Goal: Information Seeking & Learning: Learn about a topic

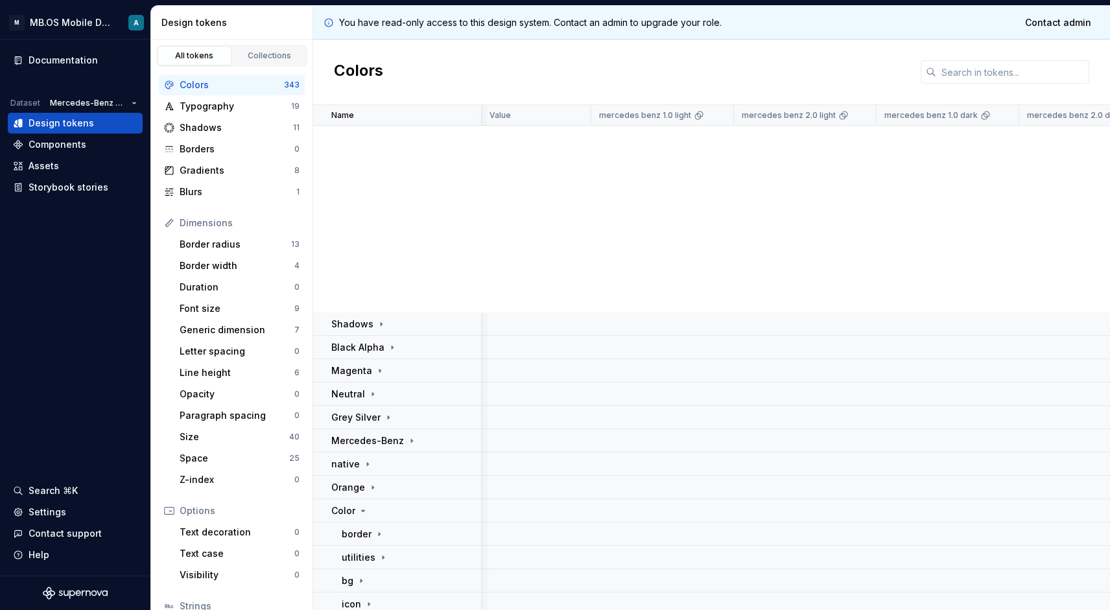
scroll to position [422, 665]
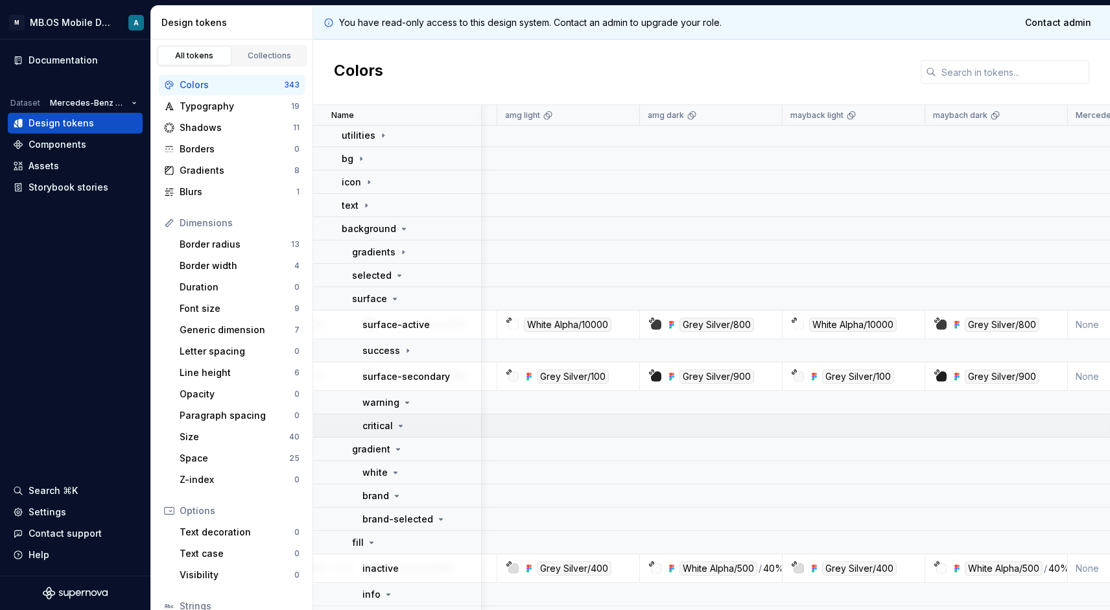
click at [400, 425] on icon at bounding box center [401, 425] width 3 height 1
click at [394, 451] on icon at bounding box center [398, 449] width 10 height 10
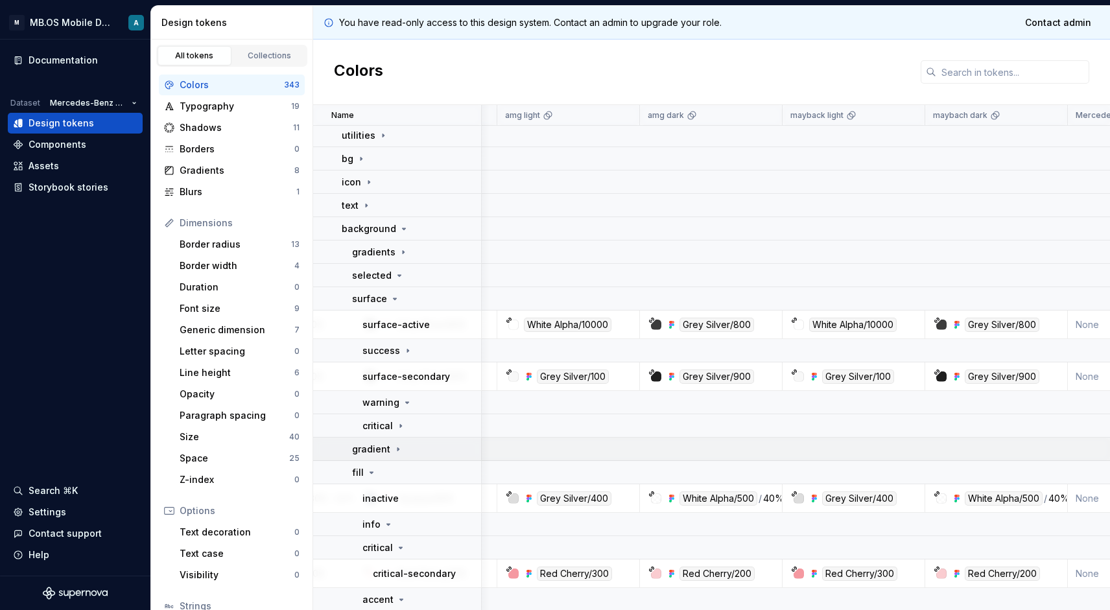
click at [394, 451] on icon at bounding box center [398, 449] width 10 height 10
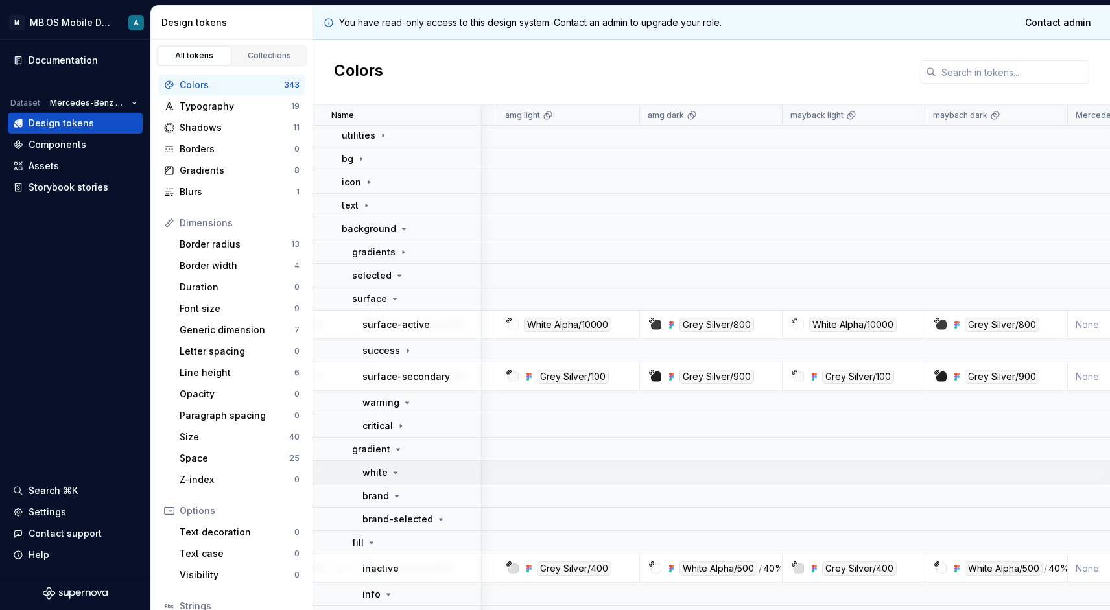
click at [392, 469] on icon at bounding box center [395, 473] width 10 height 10
click at [387, 254] on p "gradients" at bounding box center [373, 252] width 43 height 13
click at [400, 425] on icon at bounding box center [400, 425] width 1 height 3
click at [393, 451] on icon at bounding box center [398, 449] width 10 height 10
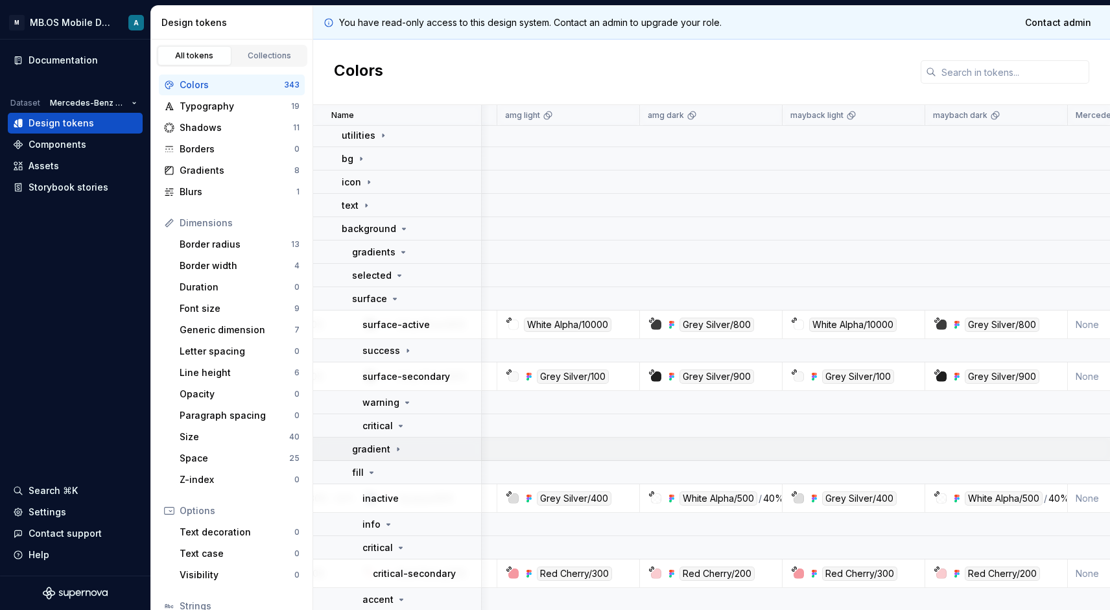
click at [393, 451] on icon at bounding box center [398, 449] width 10 height 10
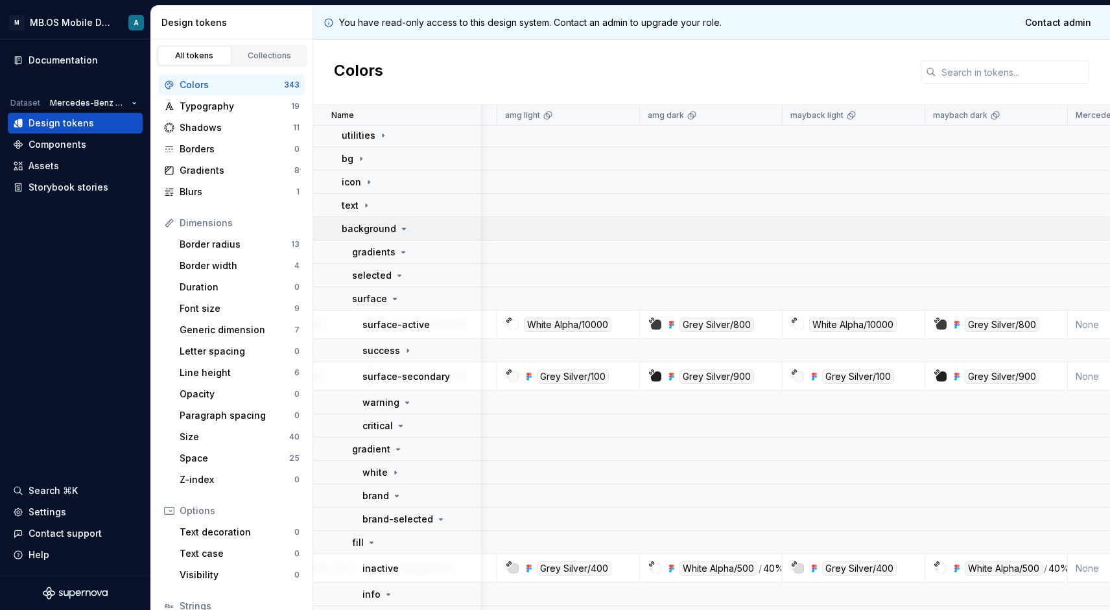
click at [396, 232] on div "background" at bounding box center [375, 228] width 67 height 13
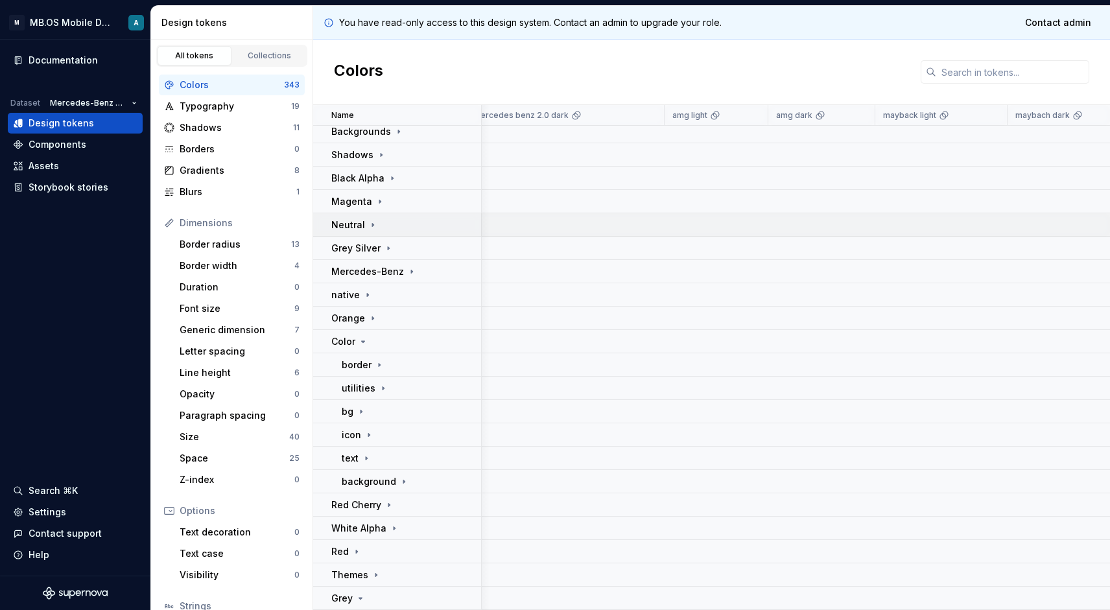
click at [396, 232] on td "Neutral" at bounding box center [397, 224] width 169 height 23
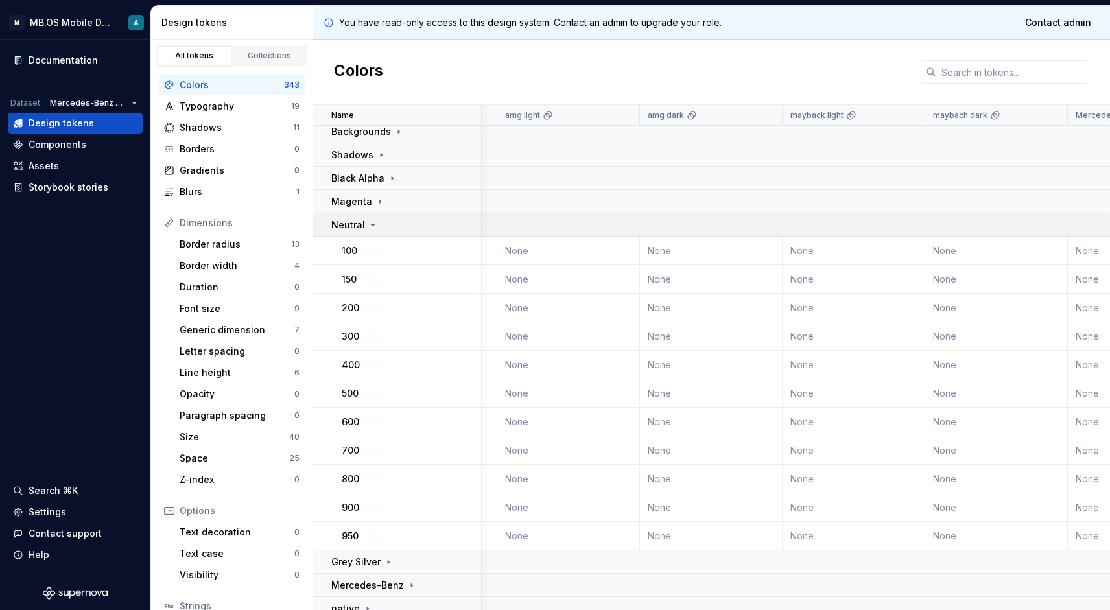
click at [396, 232] on td "Neutral" at bounding box center [397, 224] width 169 height 23
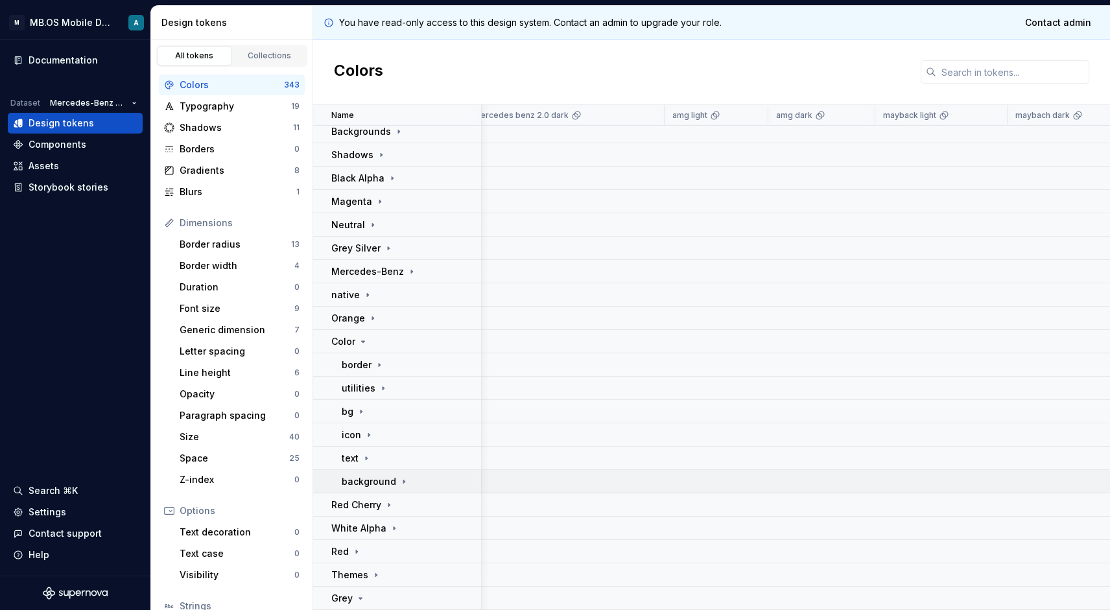
click at [381, 484] on p "background" at bounding box center [369, 481] width 54 height 13
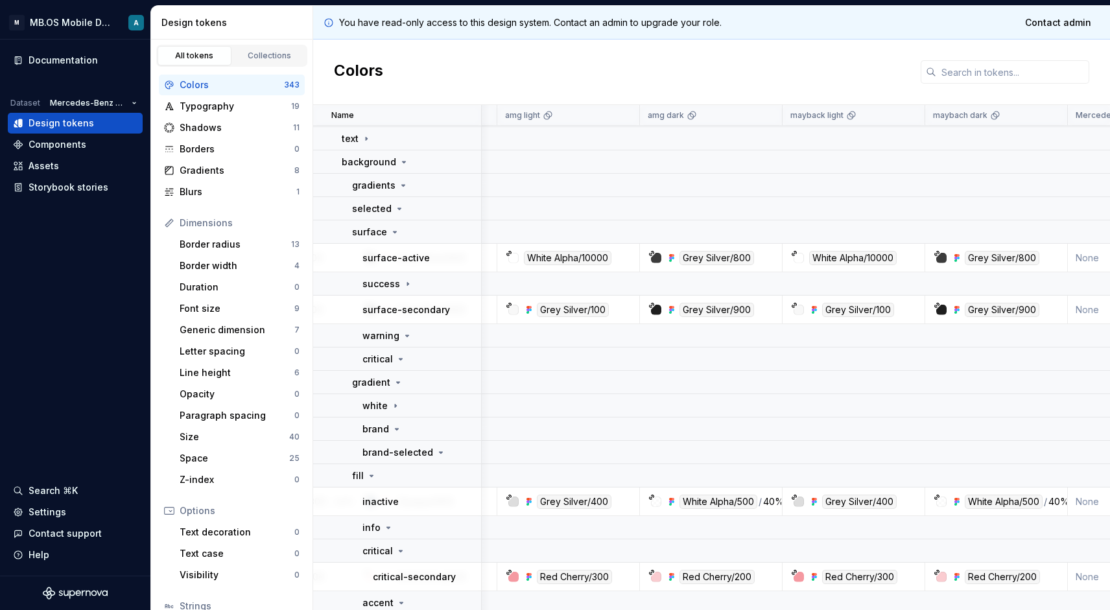
scroll to position [495, 665]
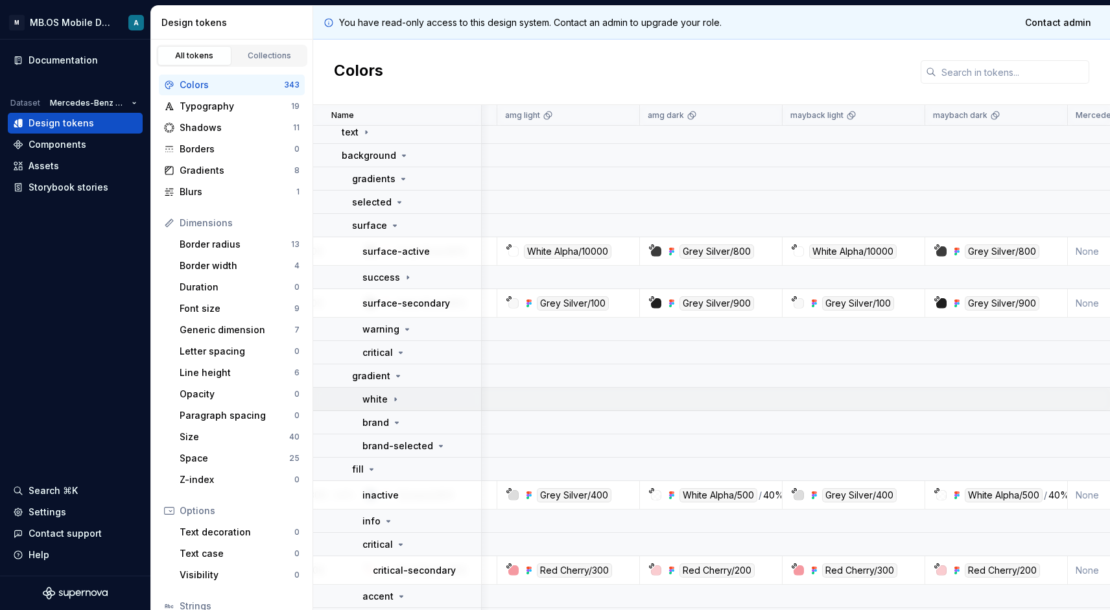
click at [395, 404] on icon at bounding box center [395, 399] width 10 height 10
click at [388, 426] on div "brand" at bounding box center [383, 422] width 40 height 13
click at [414, 440] on p "brand-selected" at bounding box center [398, 446] width 71 height 13
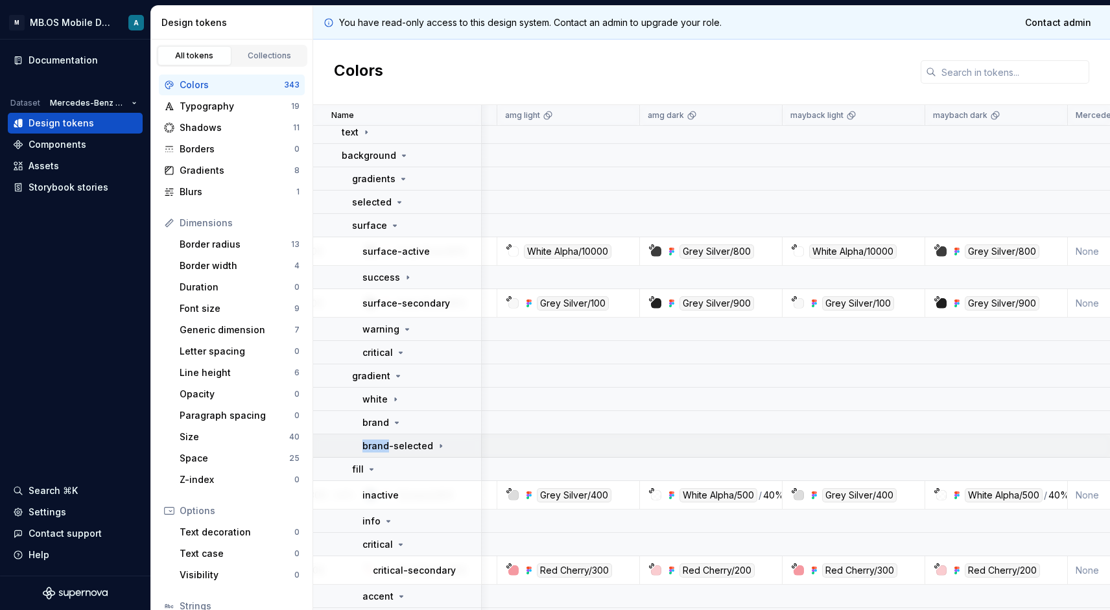
click at [414, 440] on p "brand-selected" at bounding box center [398, 446] width 71 height 13
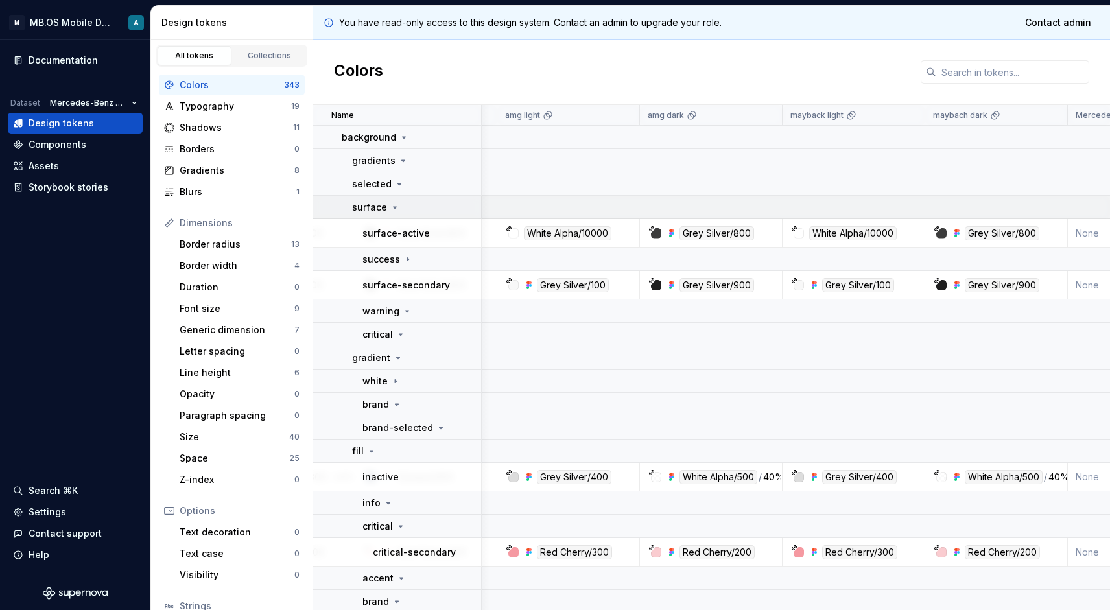
click at [384, 210] on p "surface" at bounding box center [369, 207] width 35 height 13
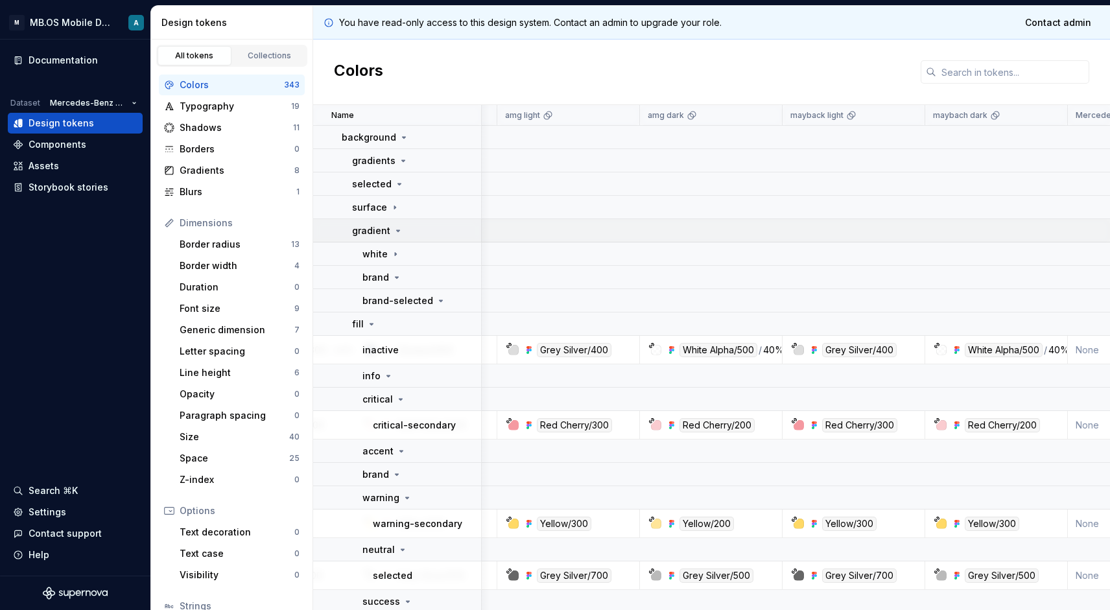
click at [383, 232] on p "gradient" at bounding box center [371, 230] width 38 height 13
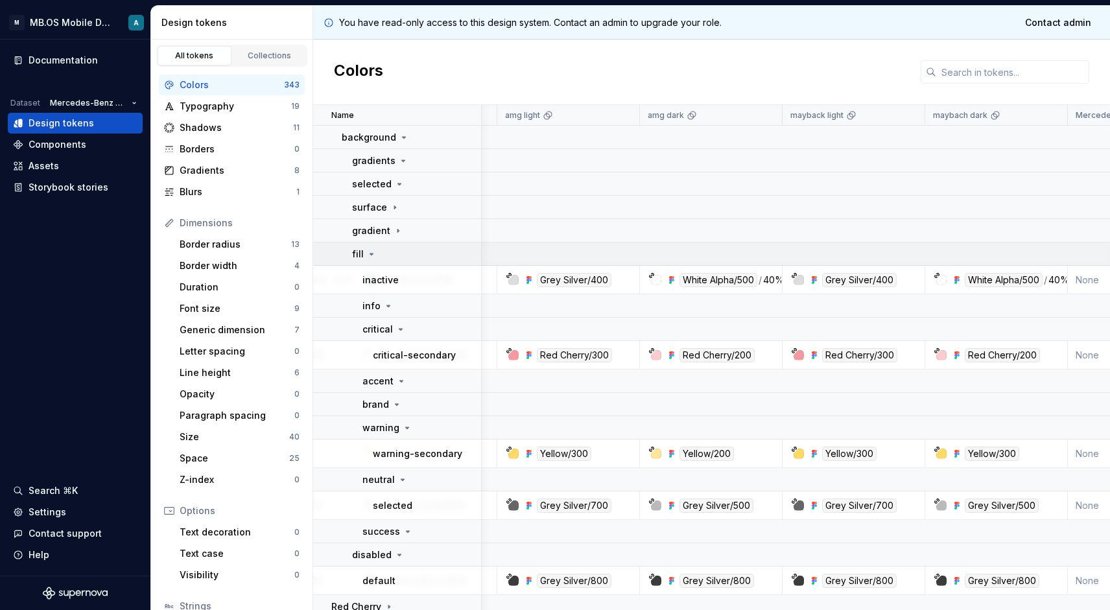
click at [378, 252] on div "fill" at bounding box center [416, 254] width 128 height 13
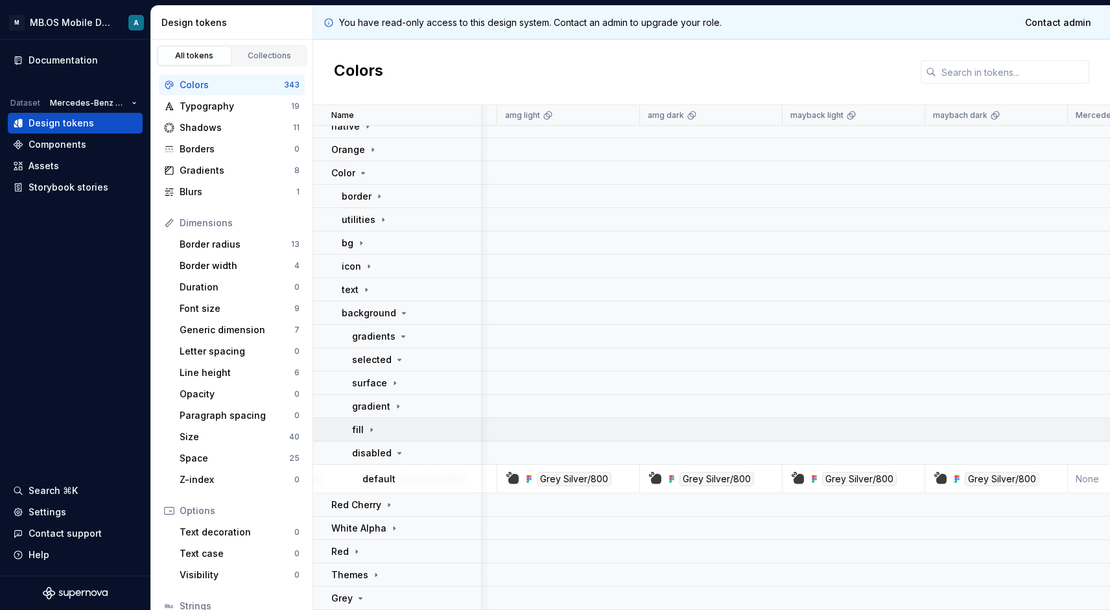
click at [368, 435] on icon at bounding box center [371, 430] width 10 height 10
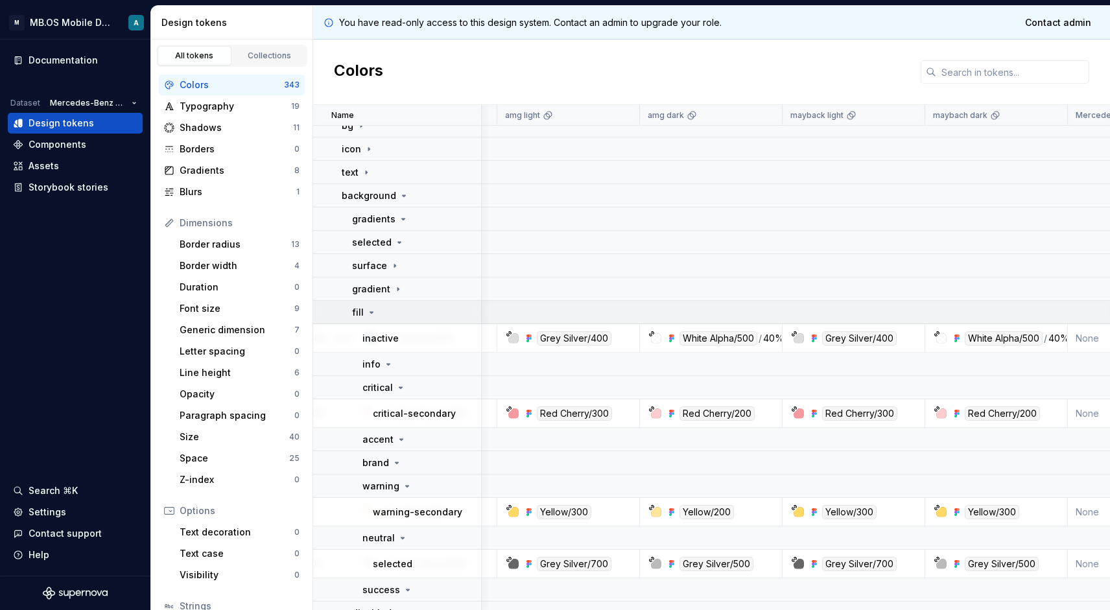
scroll to position [517, 665]
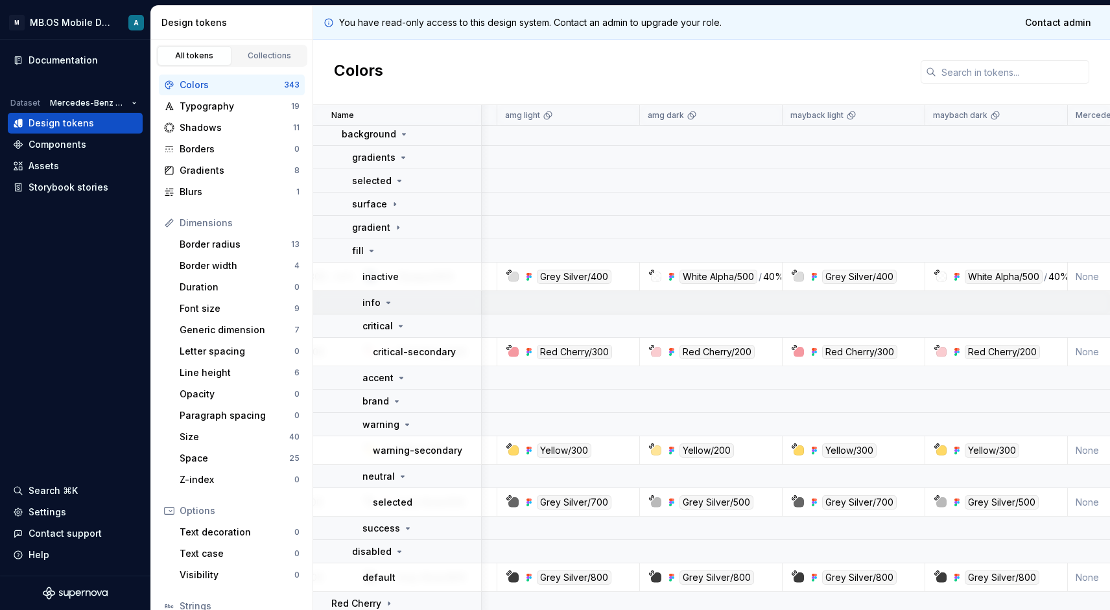
click at [387, 300] on icon at bounding box center [388, 303] width 10 height 10
click at [393, 326] on div "critical" at bounding box center [384, 326] width 43 height 13
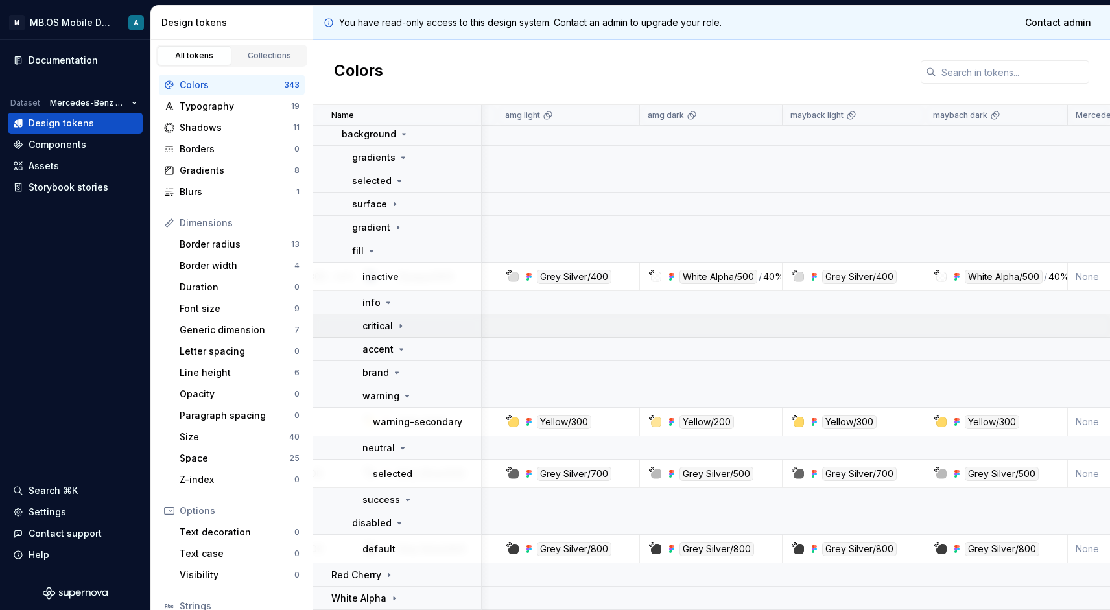
click at [393, 326] on div "critical" at bounding box center [384, 326] width 43 height 13
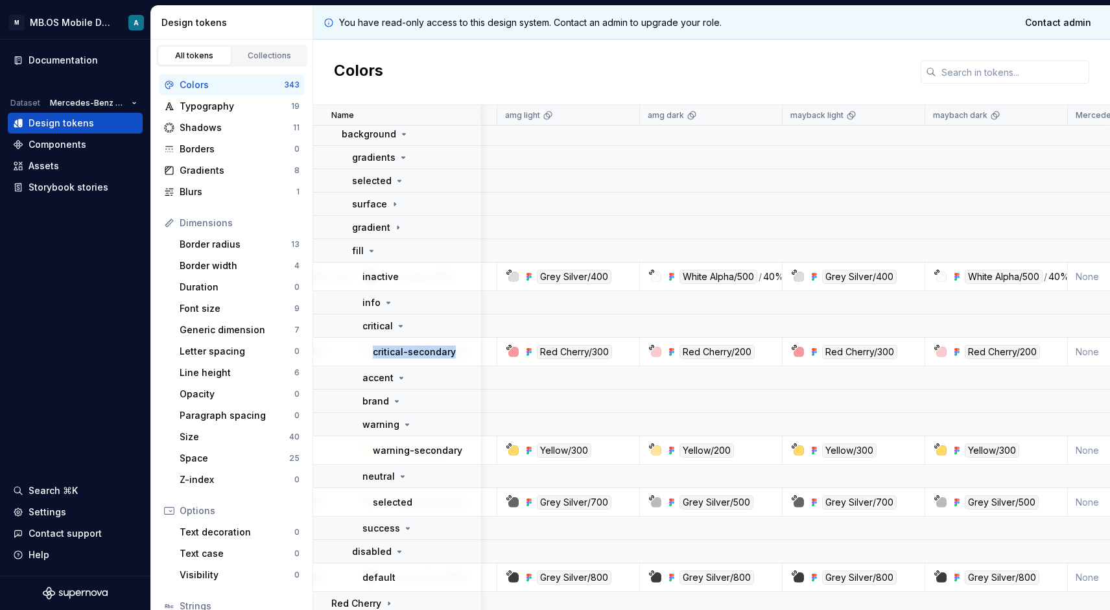
drag, startPoint x: 374, startPoint y: 352, endPoint x: 466, endPoint y: 352, distance: 92.1
click at [466, 352] on div "critical-secondary" at bounding box center [427, 352] width 108 height 13
copy p "critical-secondary"
click at [394, 328] on div "critical" at bounding box center [384, 326] width 43 height 13
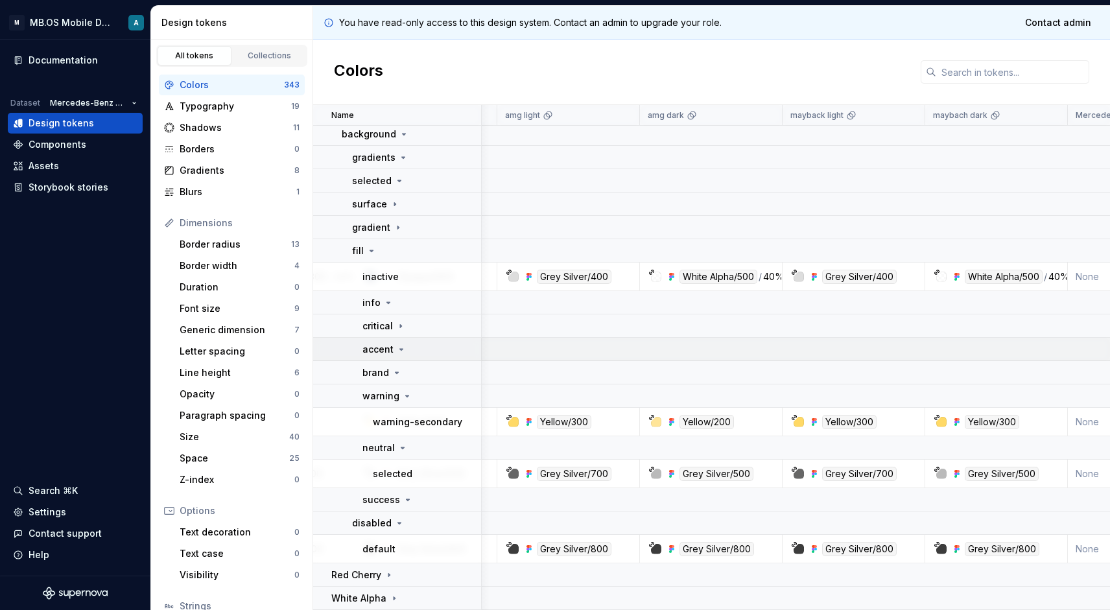
click at [392, 348] on div "accent" at bounding box center [385, 349] width 44 height 13
click at [400, 348] on icon at bounding box center [401, 349] width 10 height 10
click at [388, 375] on div "brand" at bounding box center [383, 372] width 40 height 13
drag, startPoint x: 371, startPoint y: 422, endPoint x: 457, endPoint y: 422, distance: 86.3
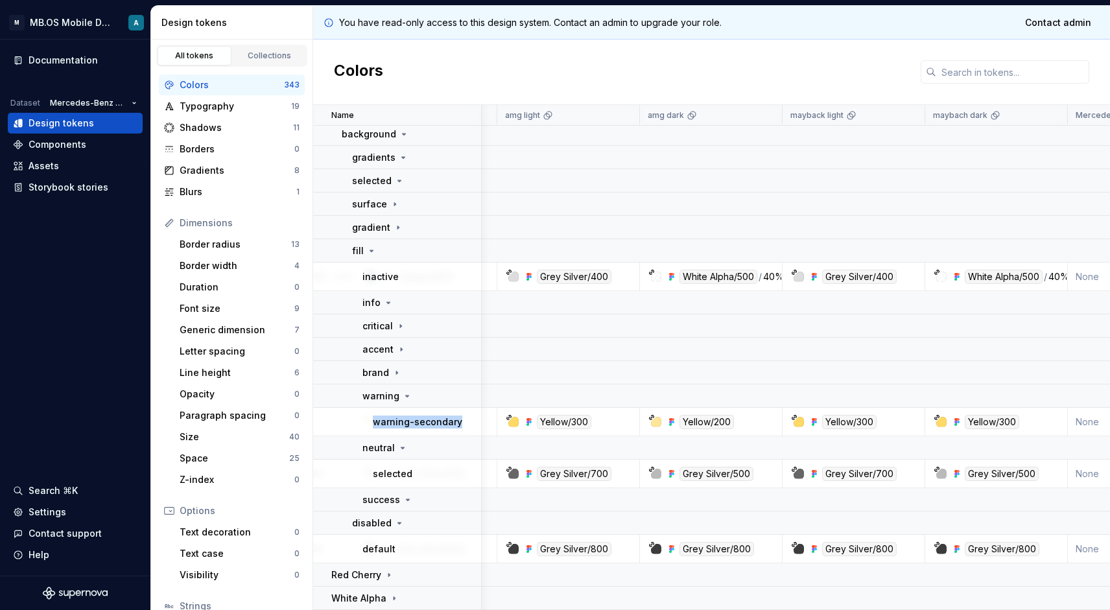
click at [457, 422] on td "warning-secondary" at bounding box center [397, 422] width 169 height 29
copy p "warning-secondary"
click at [392, 394] on p "warning" at bounding box center [381, 396] width 37 height 13
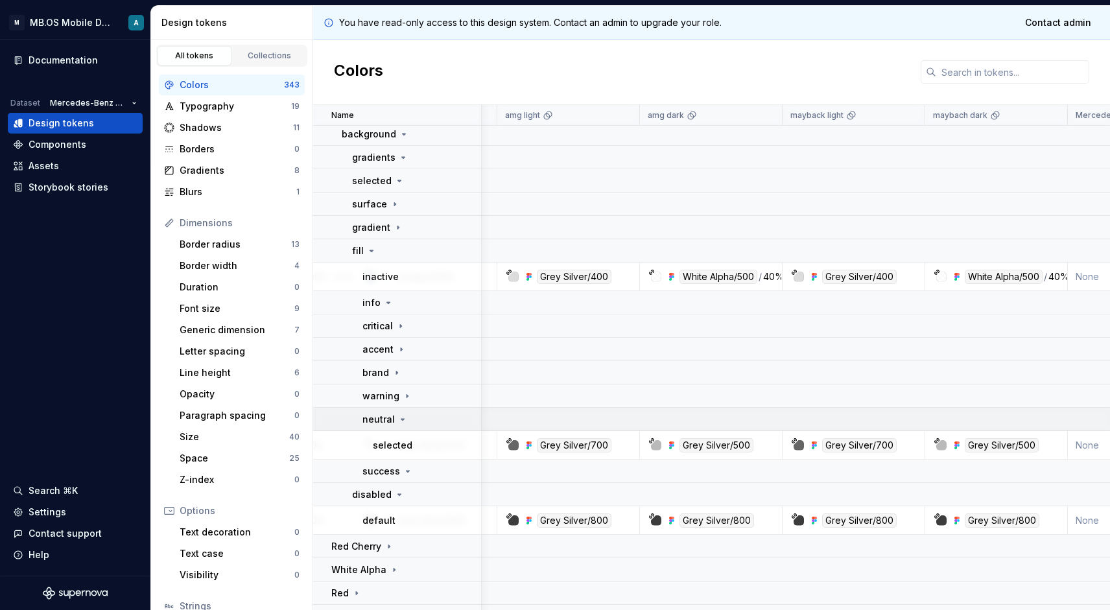
click at [393, 419] on div "neutral" at bounding box center [385, 419] width 45 height 13
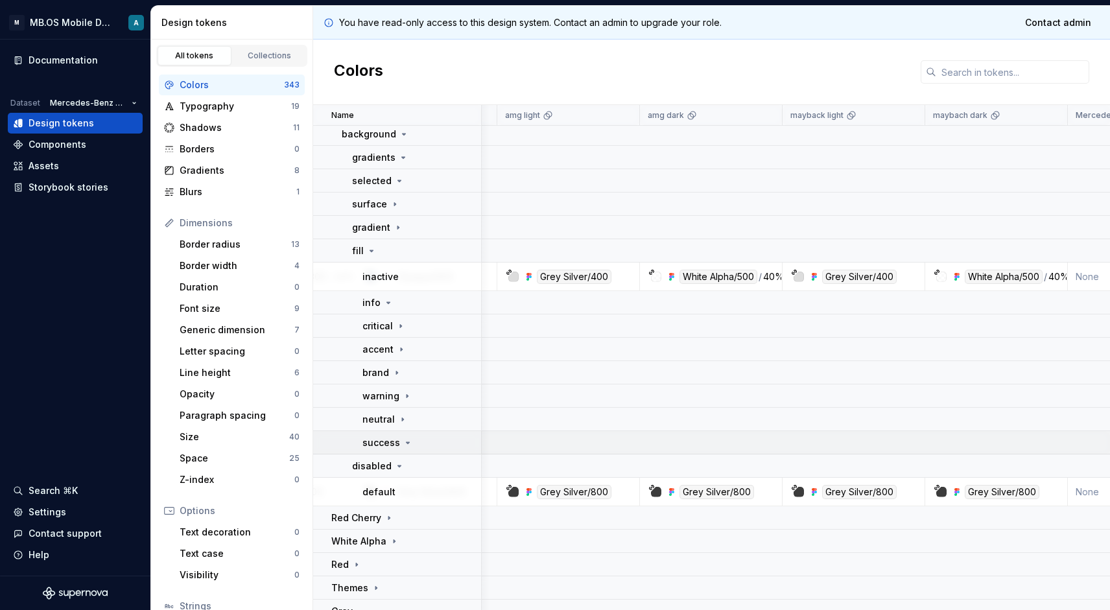
click at [405, 438] on icon at bounding box center [408, 443] width 10 height 10
click at [405, 446] on icon at bounding box center [408, 443] width 10 height 10
click at [383, 311] on td "info" at bounding box center [397, 302] width 169 height 23
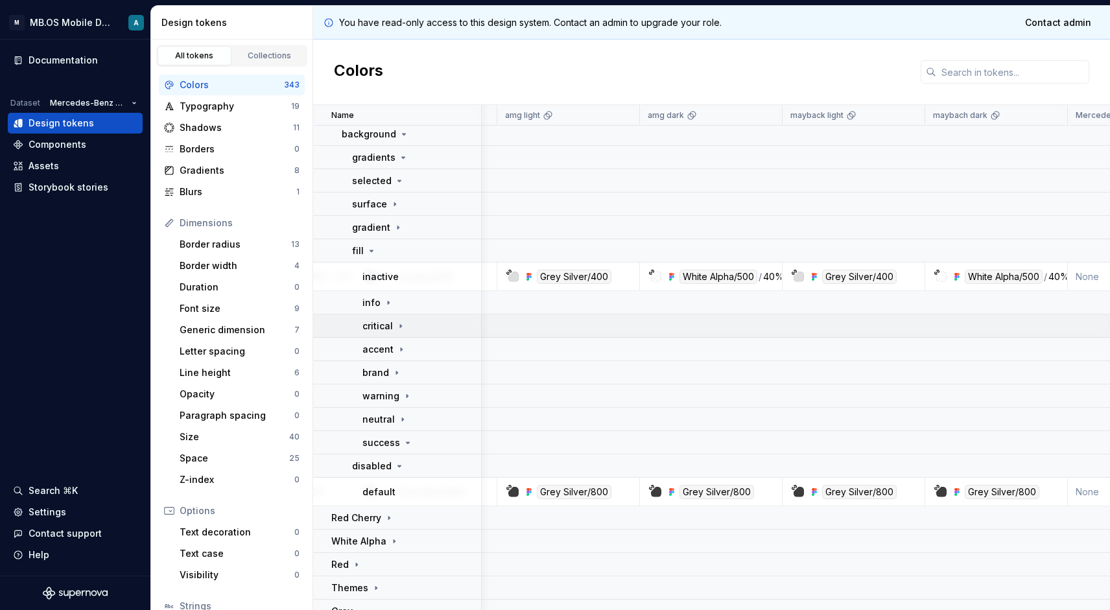
click at [396, 323] on icon at bounding box center [401, 326] width 10 height 10
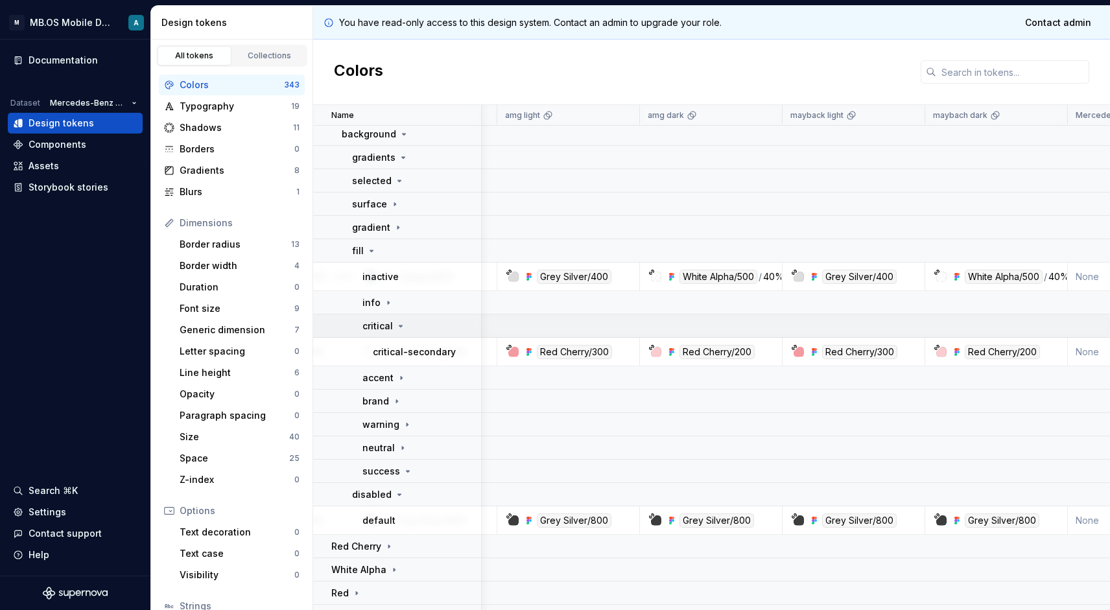
click at [396, 333] on td "critical" at bounding box center [397, 326] width 169 height 23
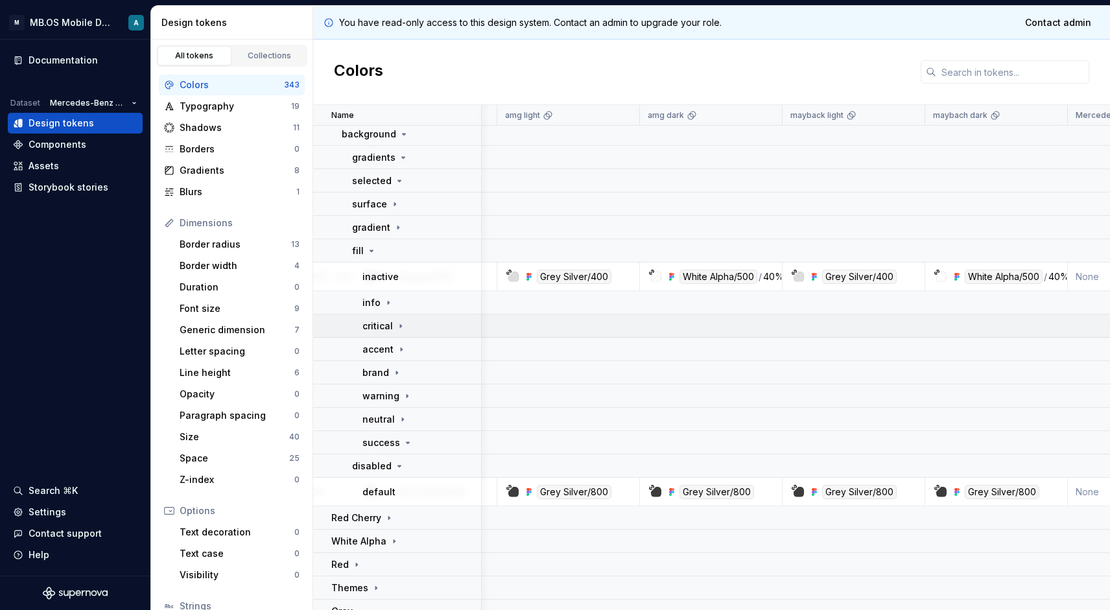
click at [392, 331] on div "critical" at bounding box center [384, 326] width 43 height 13
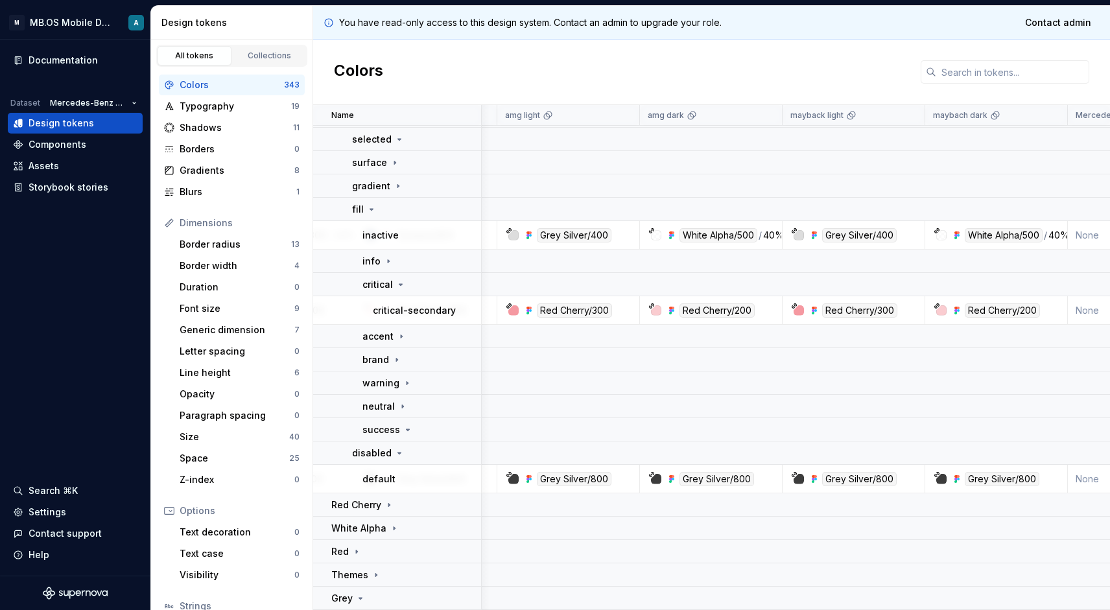
scroll to position [558, 665]
click at [392, 340] on div "accent" at bounding box center [385, 336] width 44 height 13
click at [977, 69] on input "text" at bounding box center [1012, 71] width 153 height 23
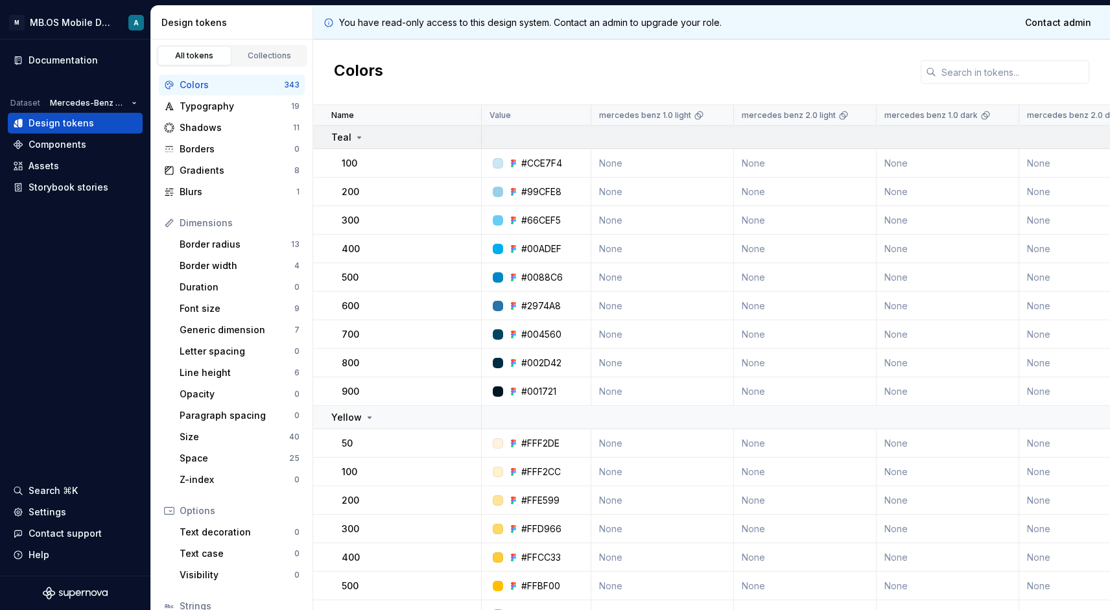
click at [363, 132] on div "Teal" at bounding box center [405, 137] width 149 height 13
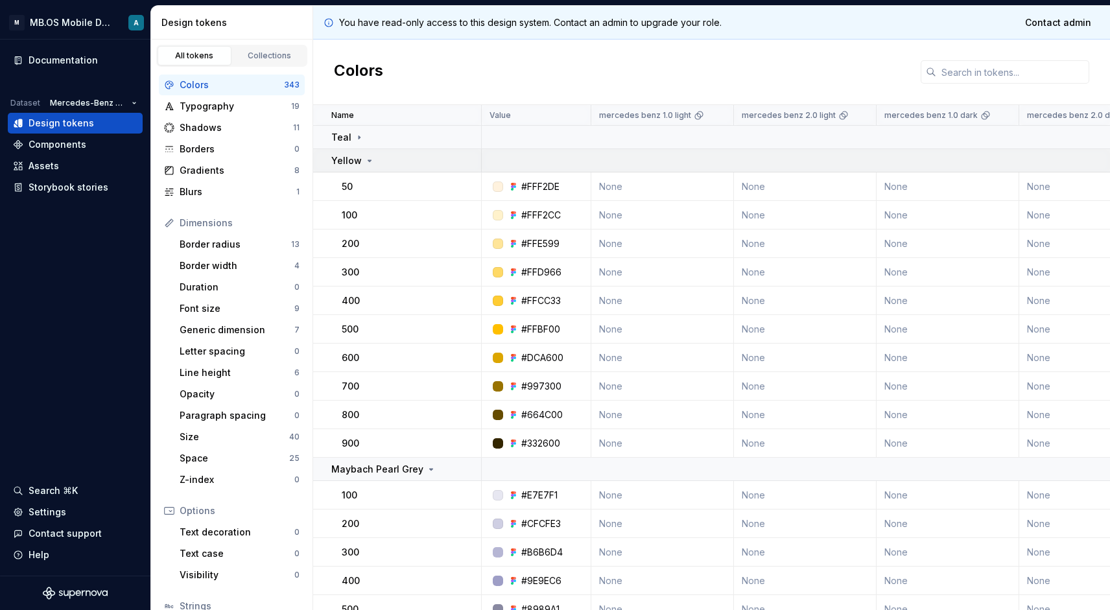
click at [350, 161] on p "Yellow" at bounding box center [346, 160] width 30 height 13
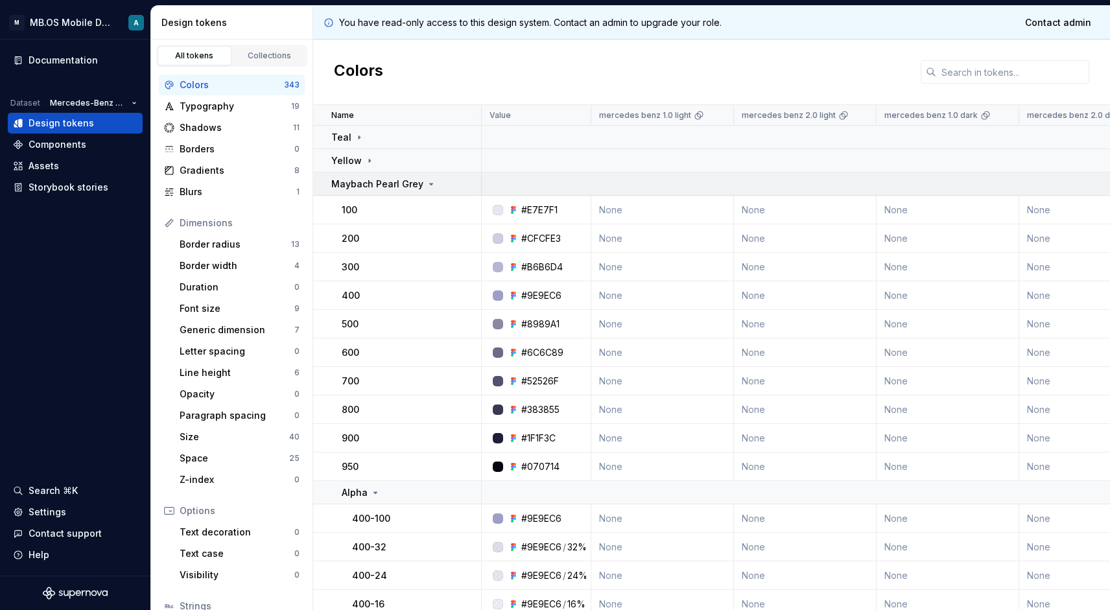
click at [374, 181] on p "Maybach Pearl Grey" at bounding box center [377, 184] width 92 height 13
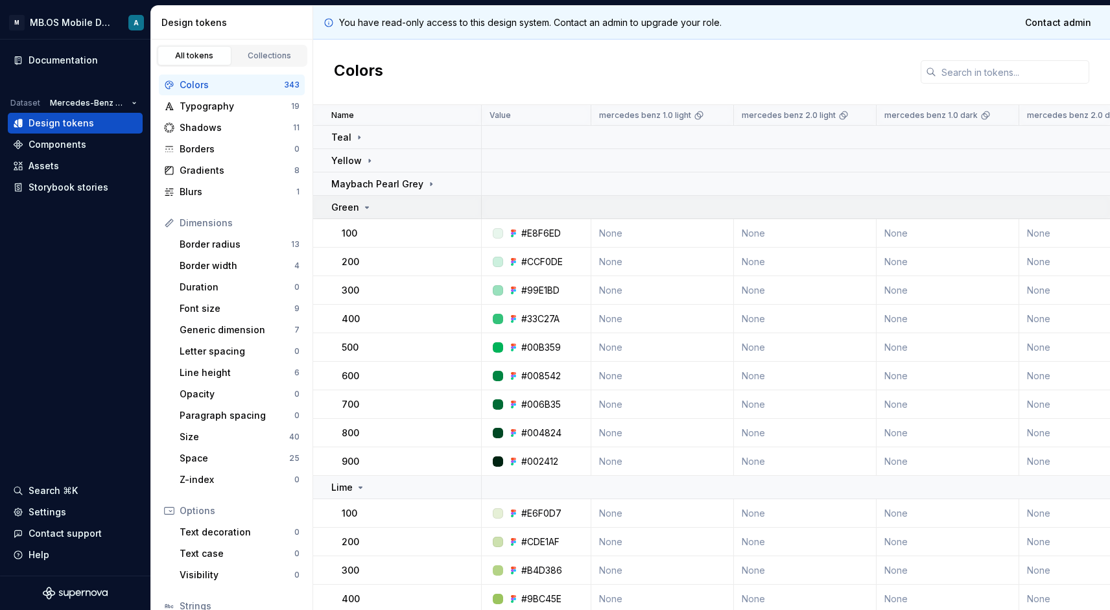
click at [362, 211] on icon at bounding box center [367, 207] width 10 height 10
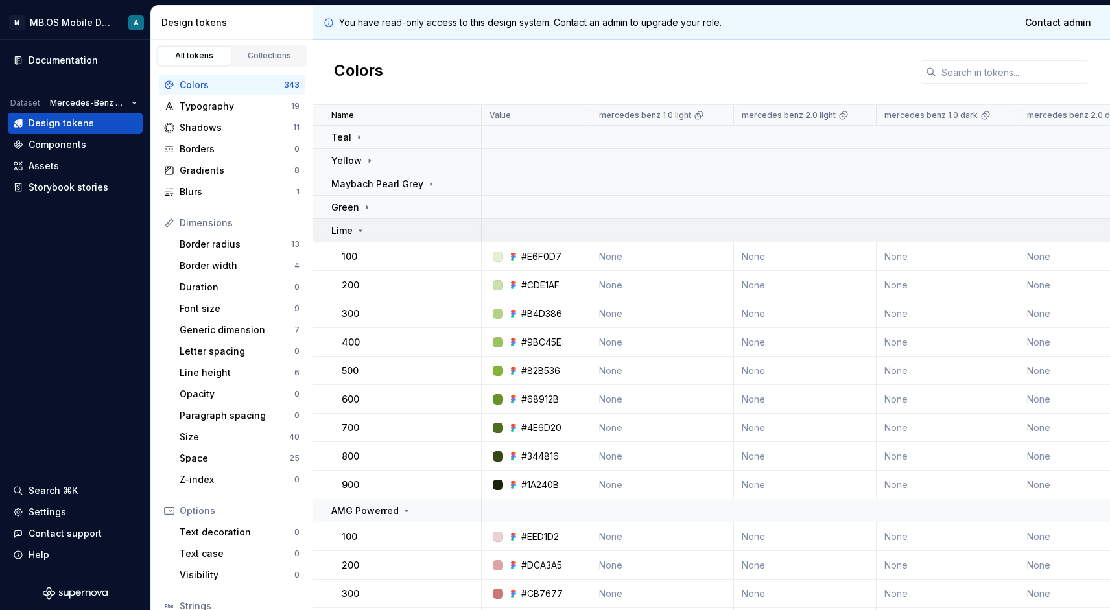
click at [353, 237] on div "Lime" at bounding box center [348, 230] width 34 height 13
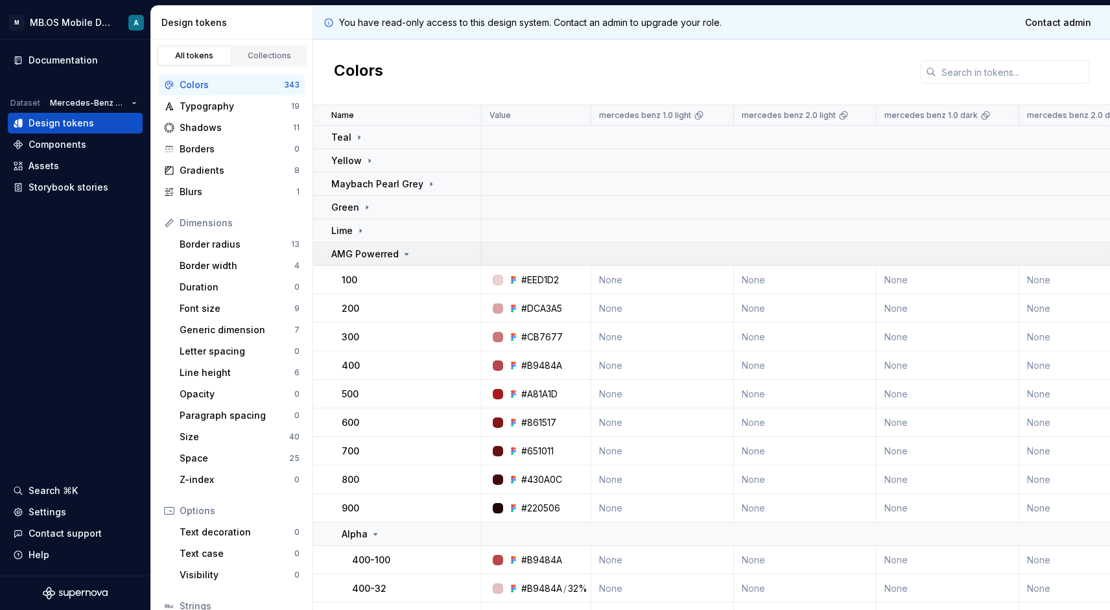
click at [372, 252] on p "AMG Powerred" at bounding box center [364, 254] width 67 height 13
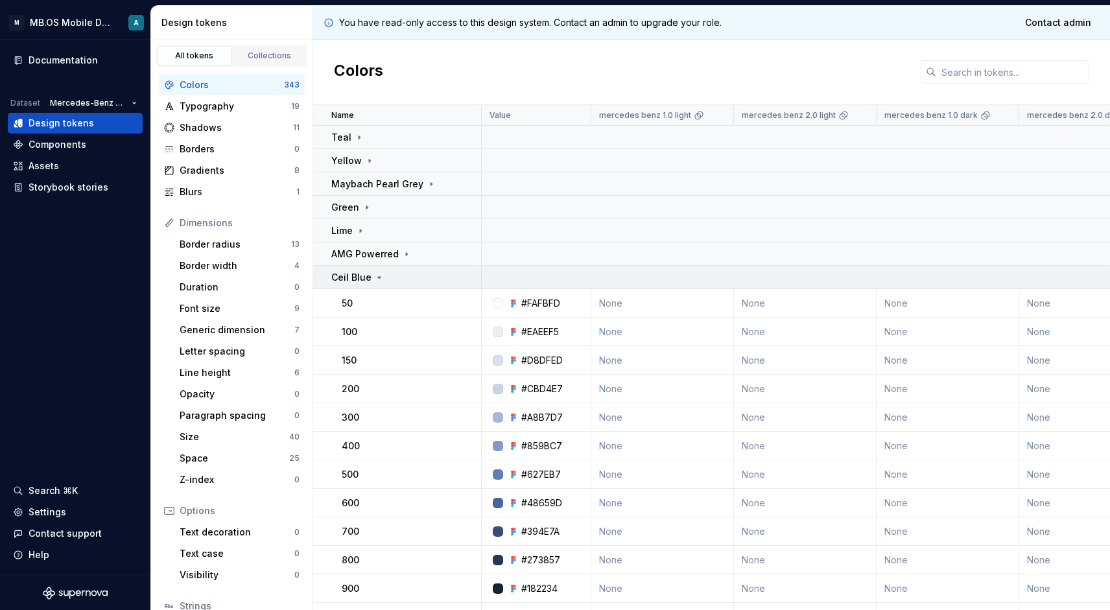
click at [374, 272] on icon at bounding box center [379, 277] width 10 height 10
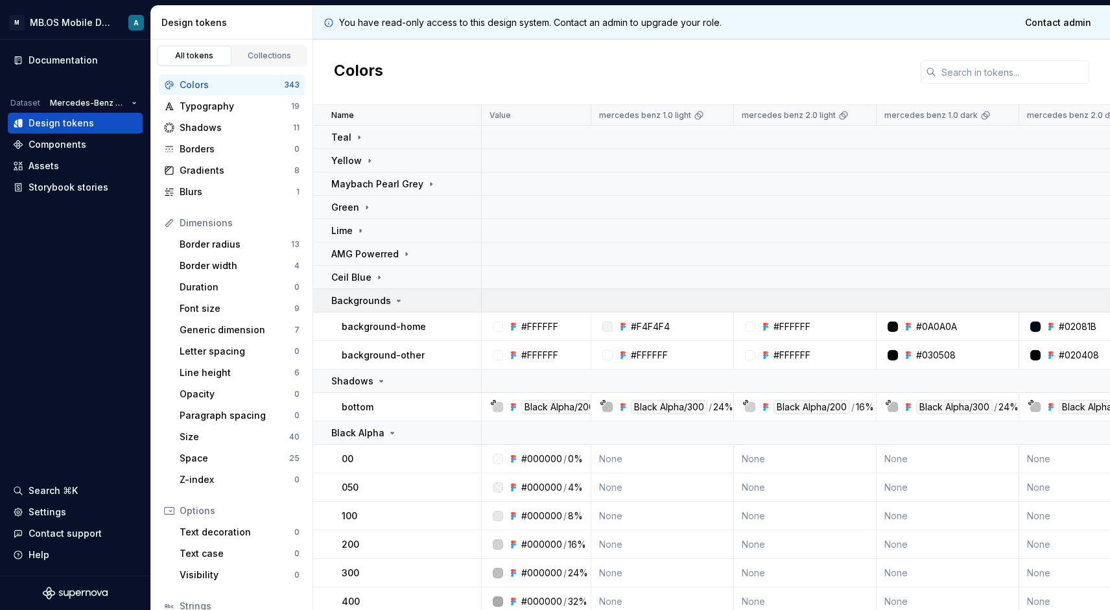
click at [376, 300] on p "Backgrounds" at bounding box center [361, 300] width 60 height 13
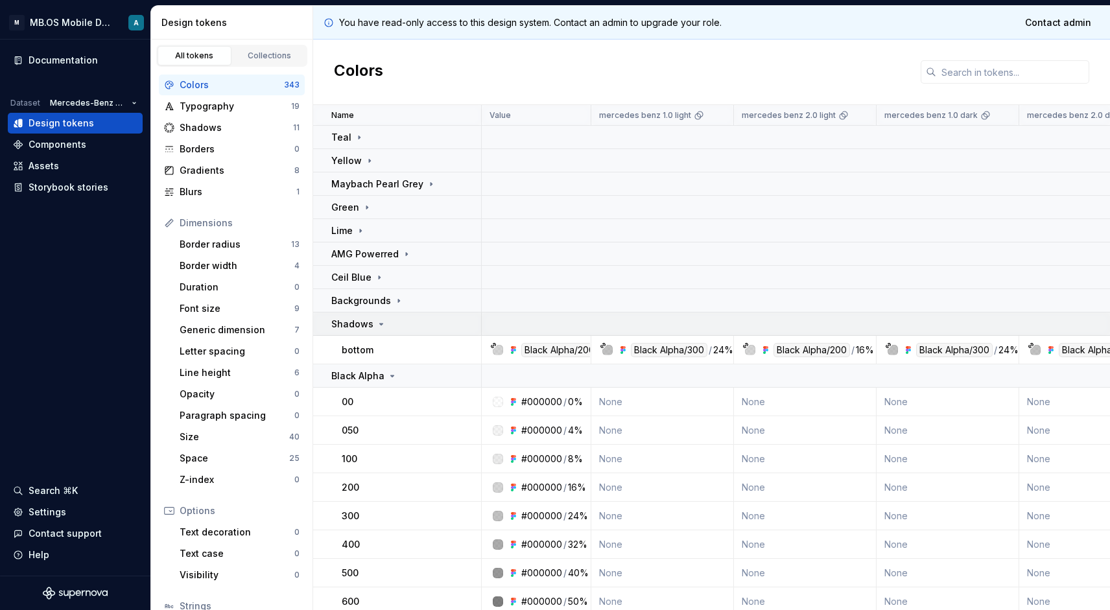
click at [367, 327] on p "Shadows" at bounding box center [352, 324] width 42 height 13
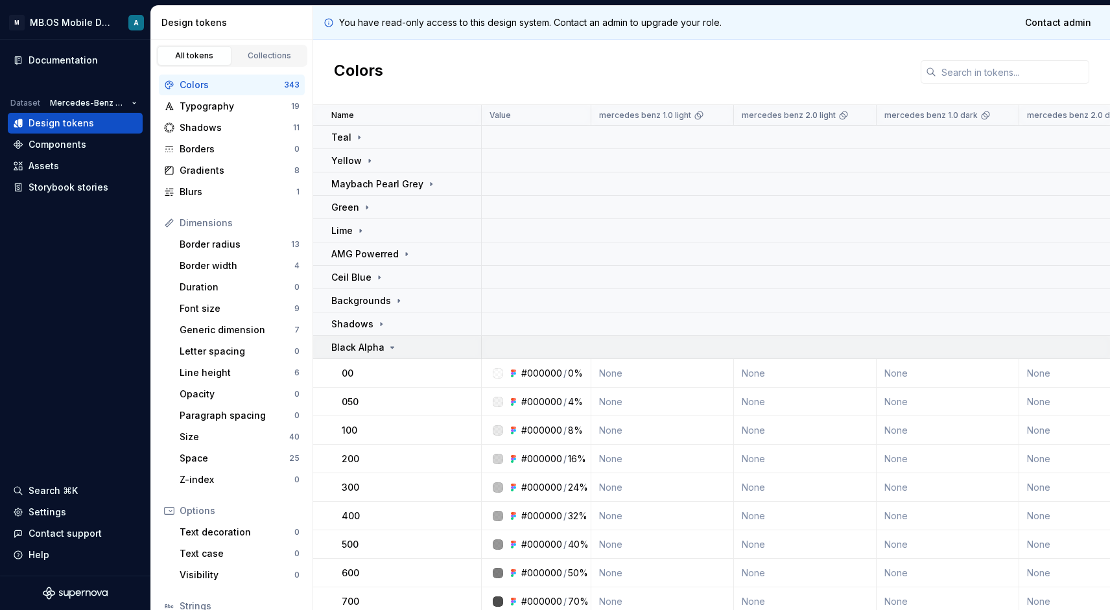
click at [367, 353] on p "Black Alpha" at bounding box center [357, 347] width 53 height 13
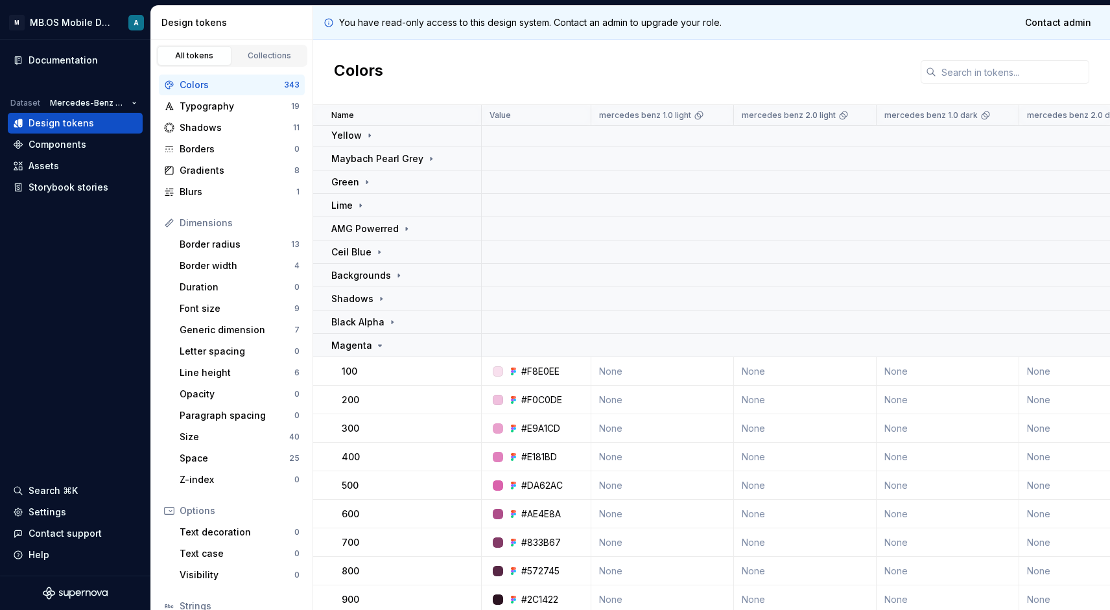
scroll to position [72, 0]
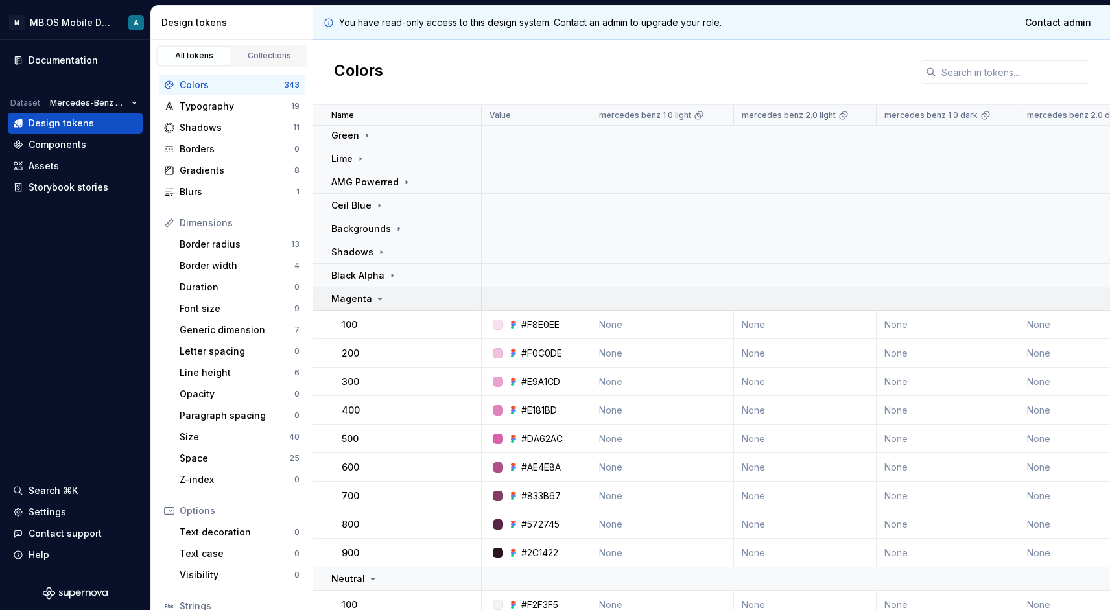
click at [375, 295] on icon at bounding box center [380, 299] width 10 height 10
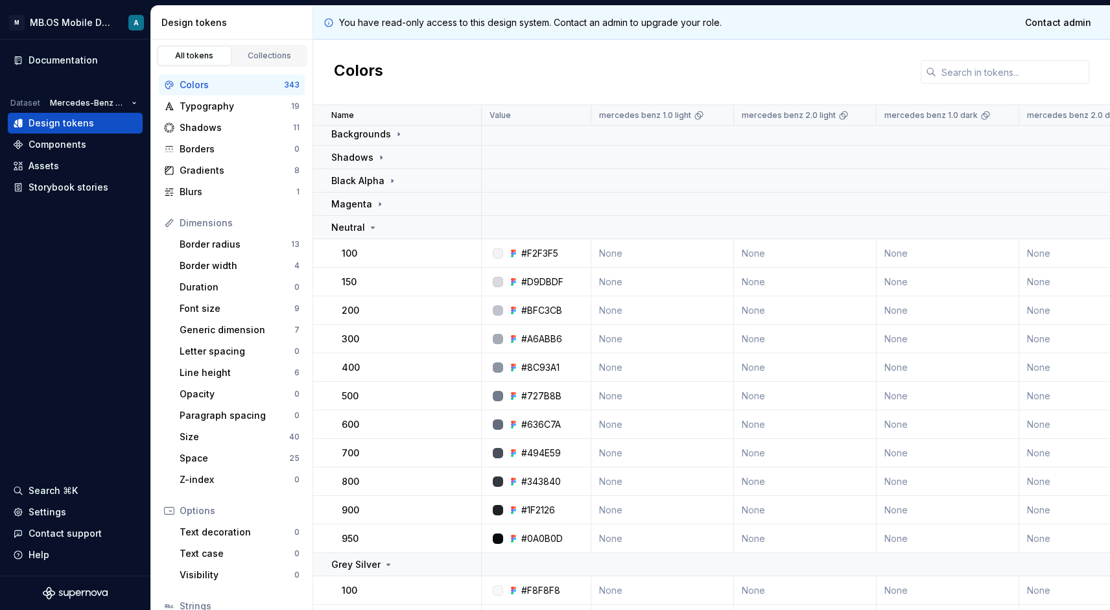
scroll to position [171, 0]
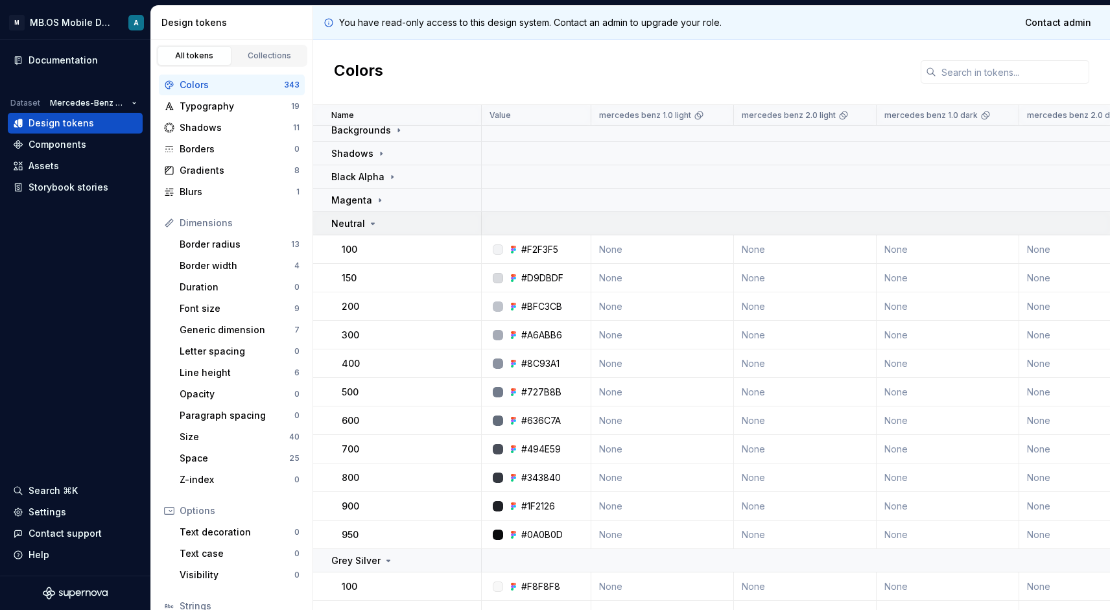
click at [363, 226] on div "Neutral" at bounding box center [354, 223] width 47 height 13
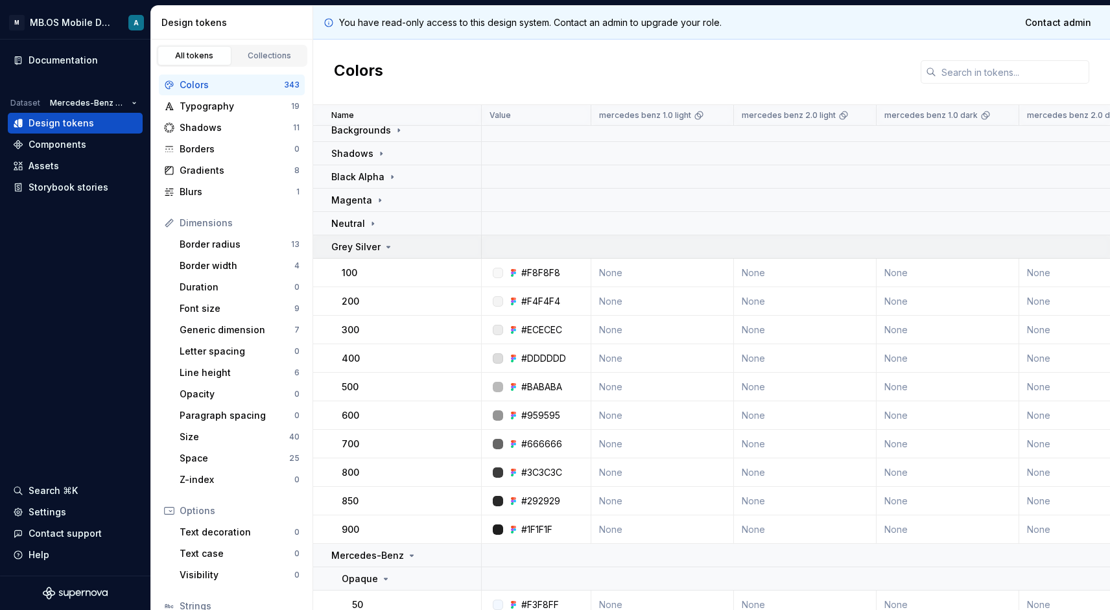
click at [373, 250] on p "Grey Silver" at bounding box center [355, 247] width 49 height 13
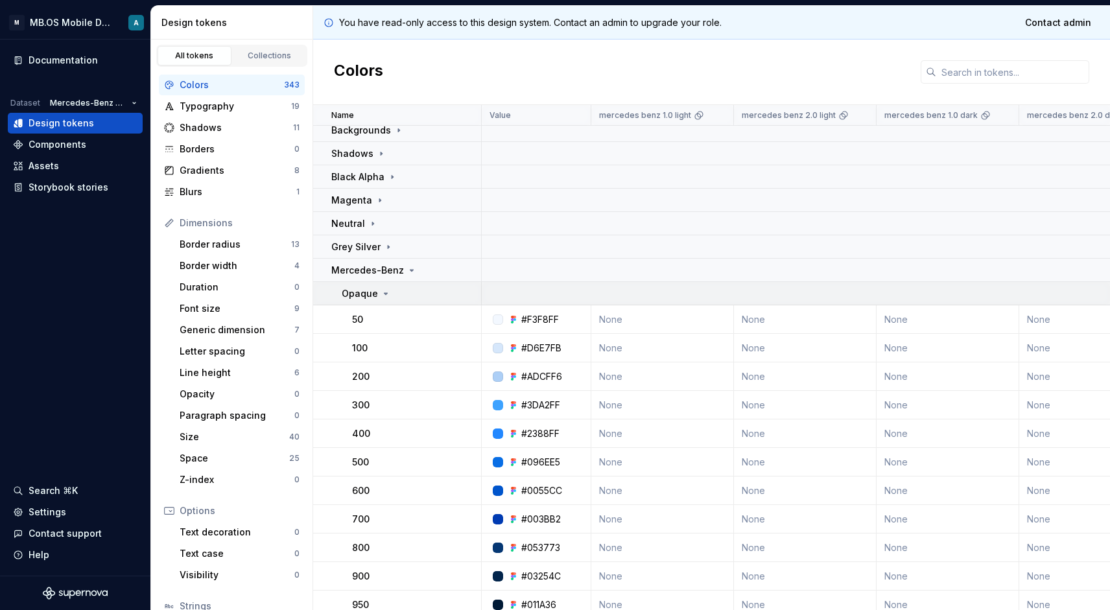
click at [390, 295] on div "Opaque" at bounding box center [411, 293] width 139 height 13
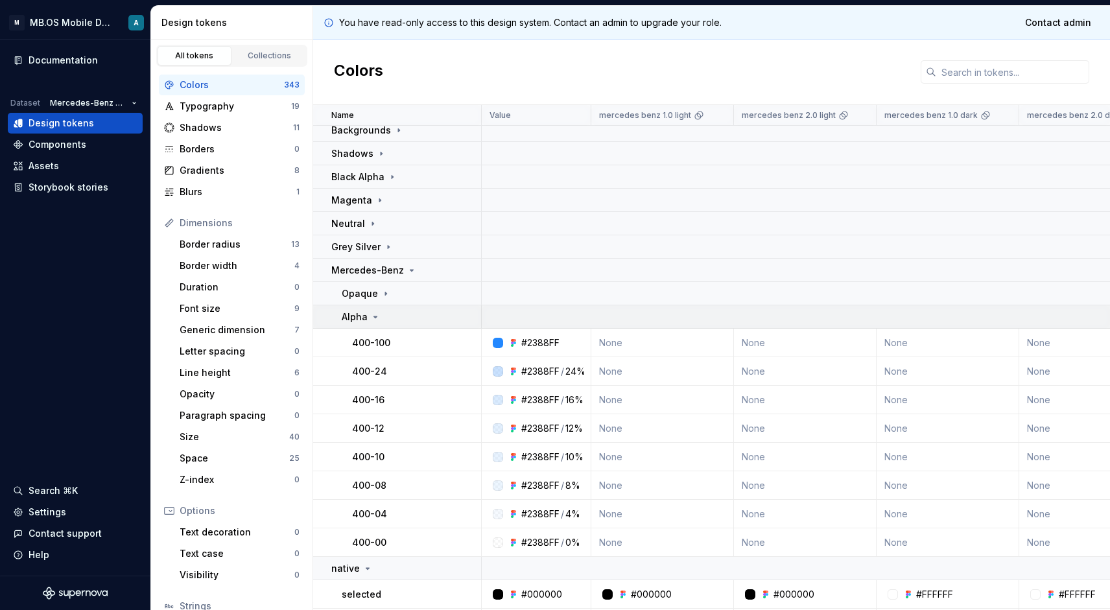
click at [379, 320] on icon at bounding box center [375, 317] width 10 height 10
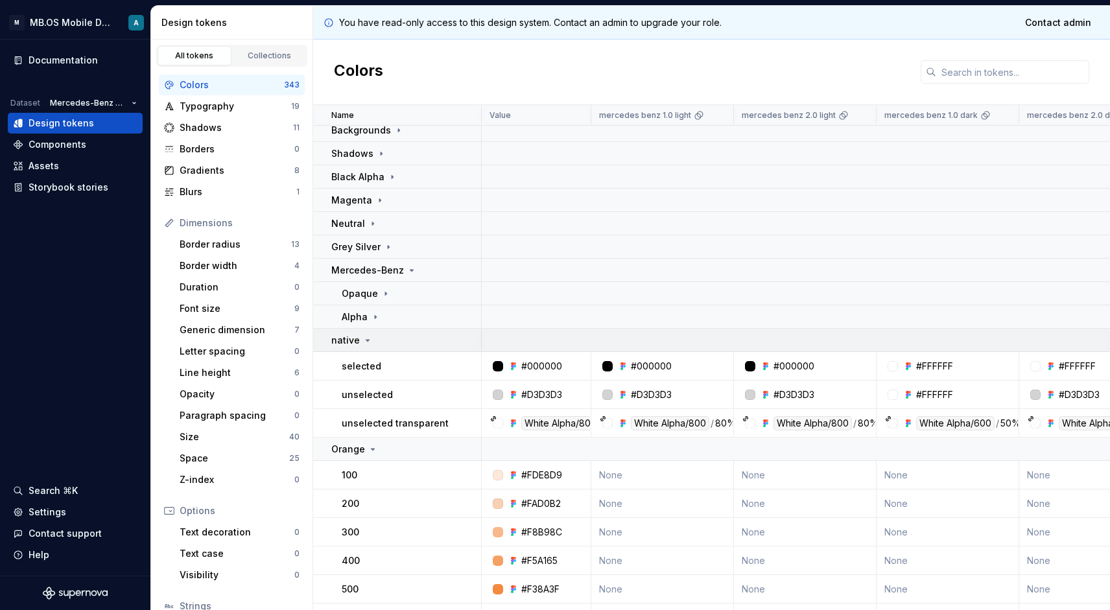
click at [381, 340] on div "native" at bounding box center [405, 340] width 149 height 13
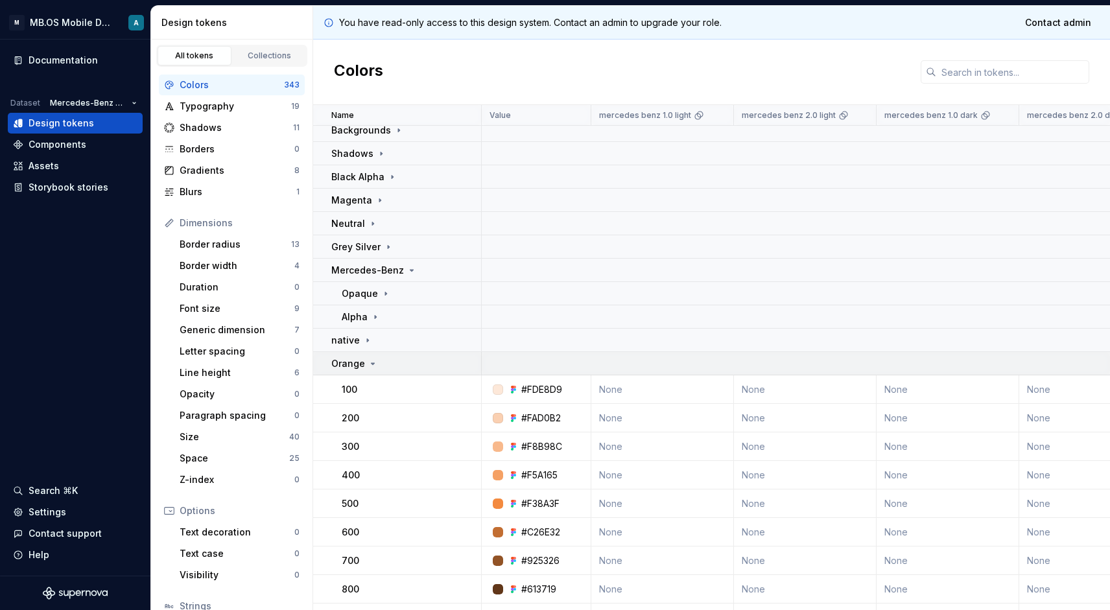
click at [378, 357] on div "Orange" at bounding box center [405, 363] width 149 height 13
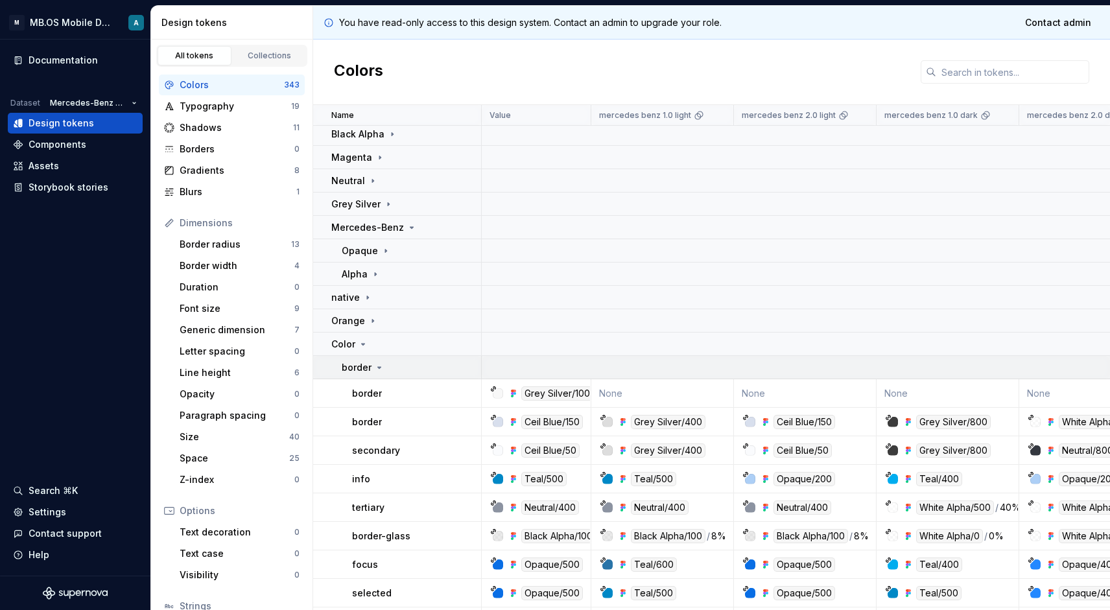
scroll to position [235, 0]
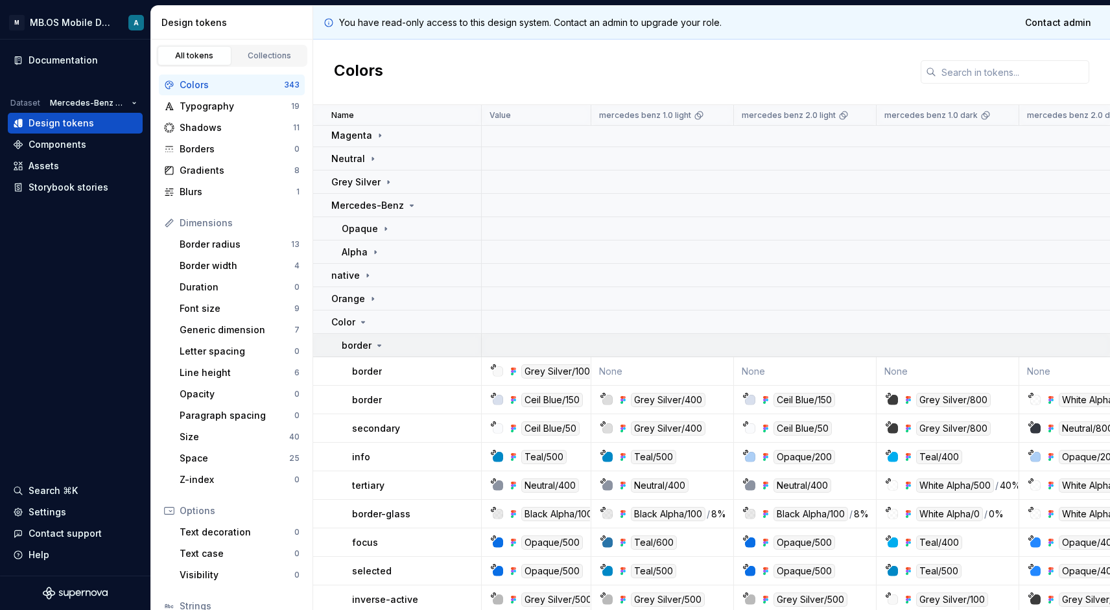
click at [378, 342] on icon at bounding box center [379, 345] width 10 height 10
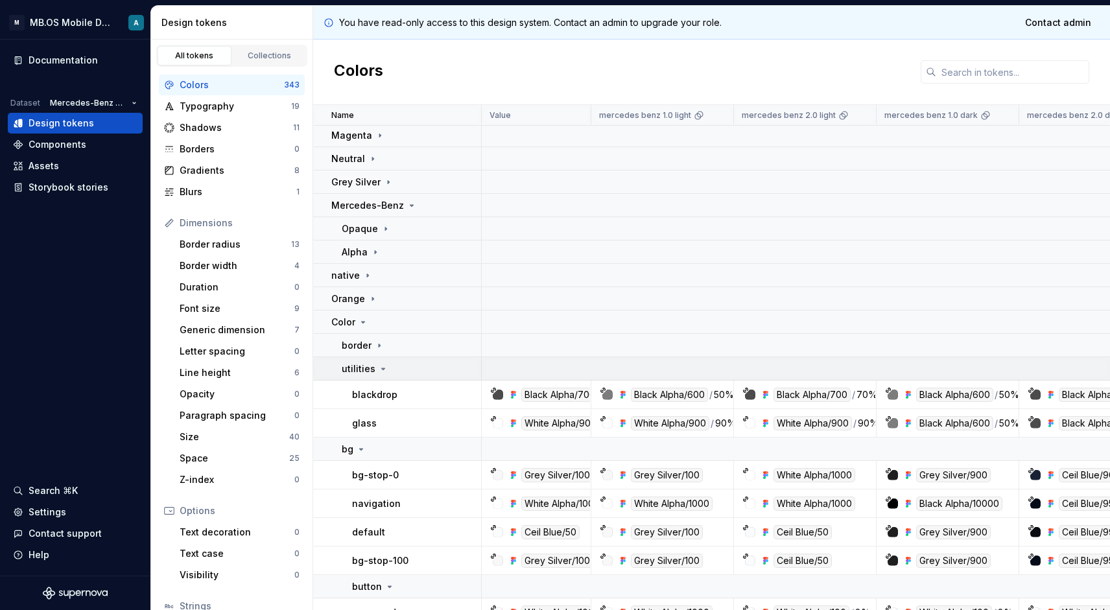
click at [379, 369] on icon at bounding box center [383, 369] width 10 height 10
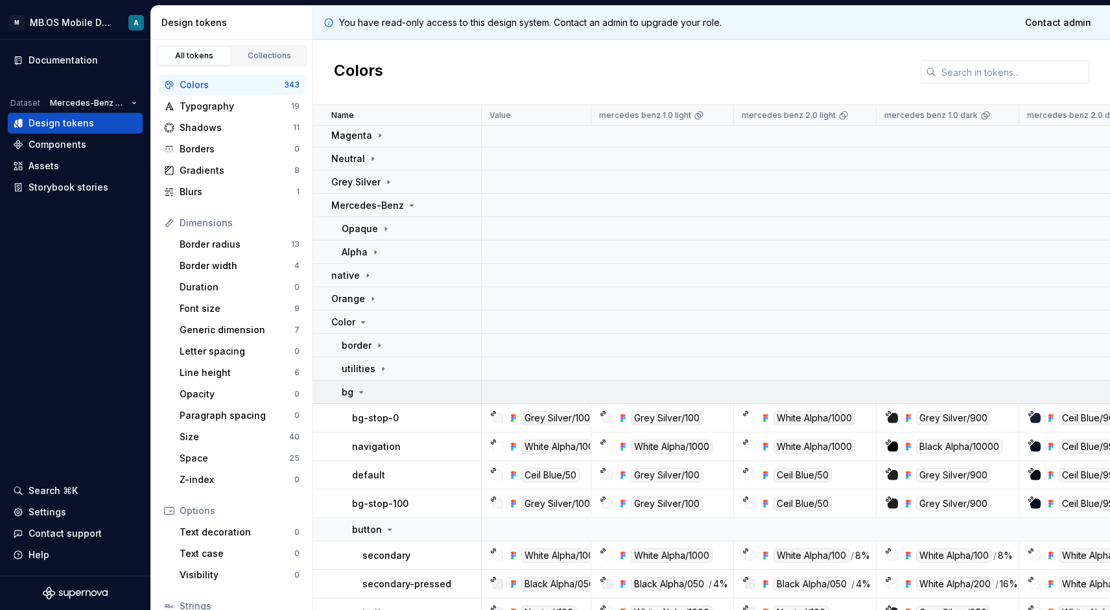
click at [374, 390] on div "bg" at bounding box center [411, 392] width 139 height 13
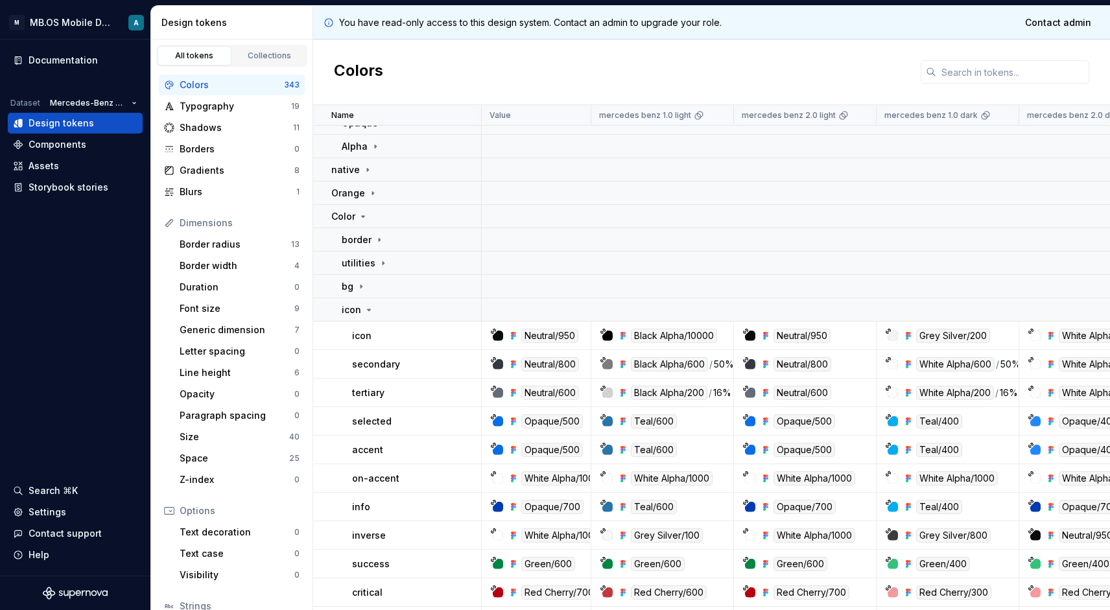
scroll to position [341, 0]
click at [360, 300] on td "icon" at bounding box center [397, 309] width 169 height 23
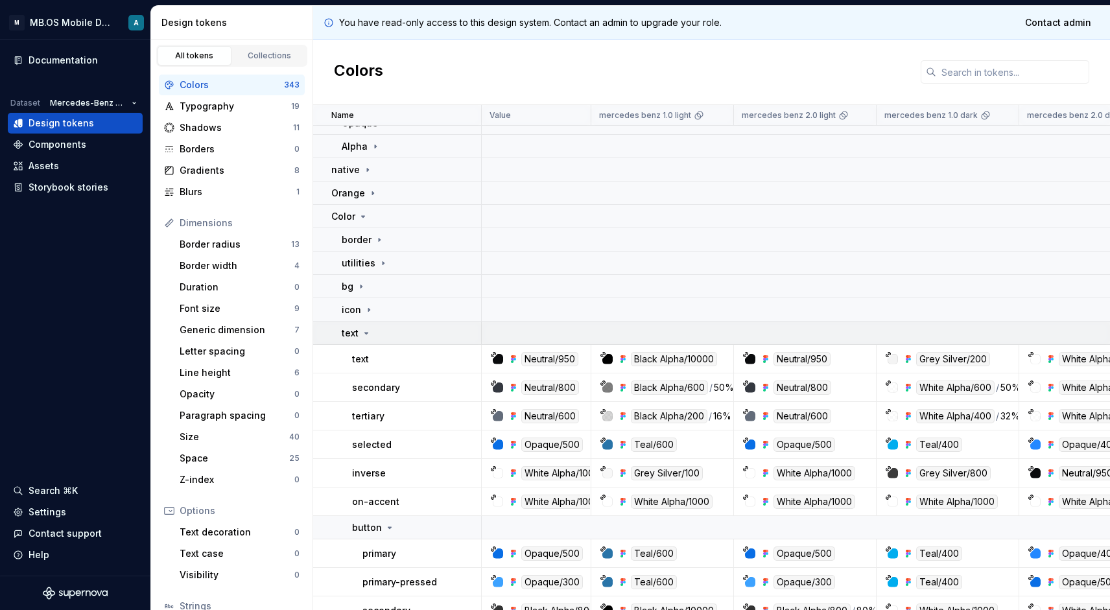
click at [363, 333] on icon at bounding box center [366, 333] width 10 height 10
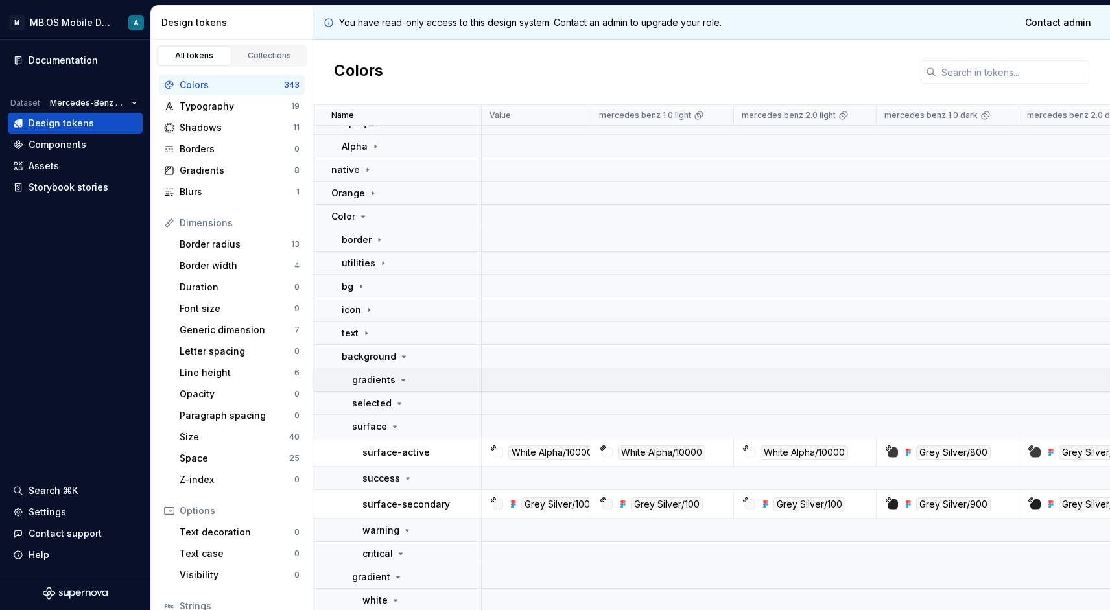
click at [393, 383] on div "gradients" at bounding box center [380, 380] width 56 height 13
click at [396, 404] on icon at bounding box center [399, 403] width 10 height 10
click at [396, 429] on icon at bounding box center [395, 427] width 10 height 10
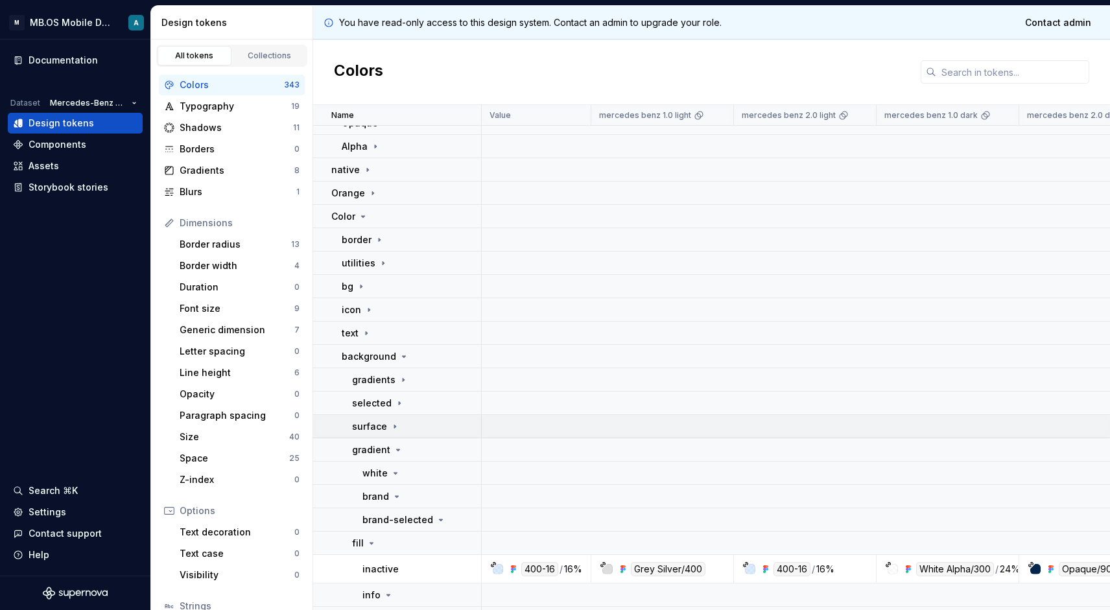
click at [392, 435] on td "surface" at bounding box center [397, 426] width 169 height 23
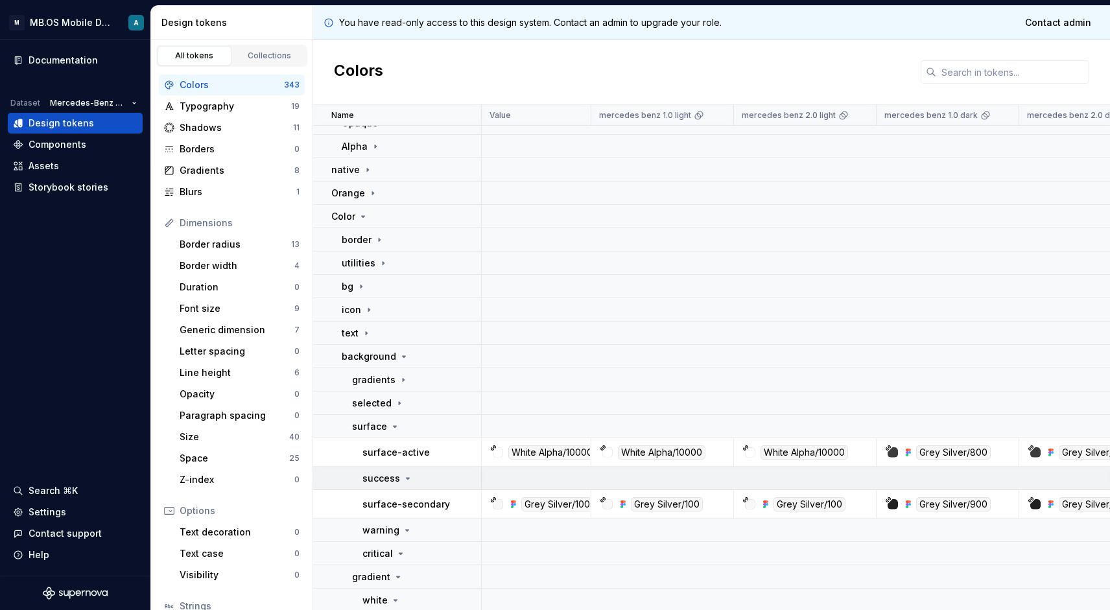
click at [412, 478] on div "success" at bounding box center [422, 478] width 118 height 13
click at [390, 426] on icon at bounding box center [395, 427] width 10 height 10
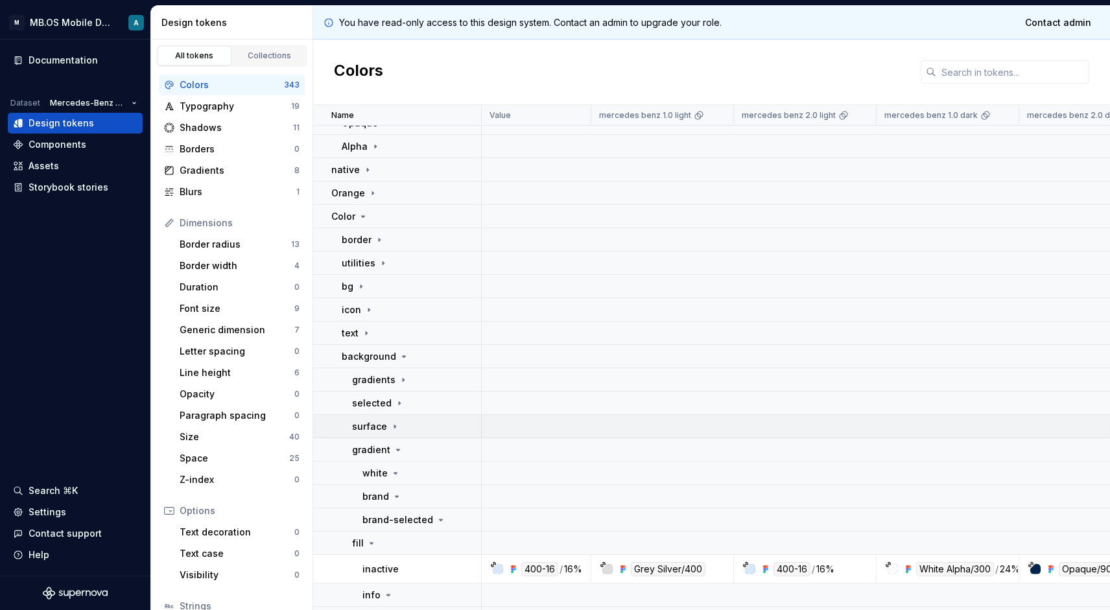
click at [390, 427] on icon at bounding box center [395, 427] width 10 height 10
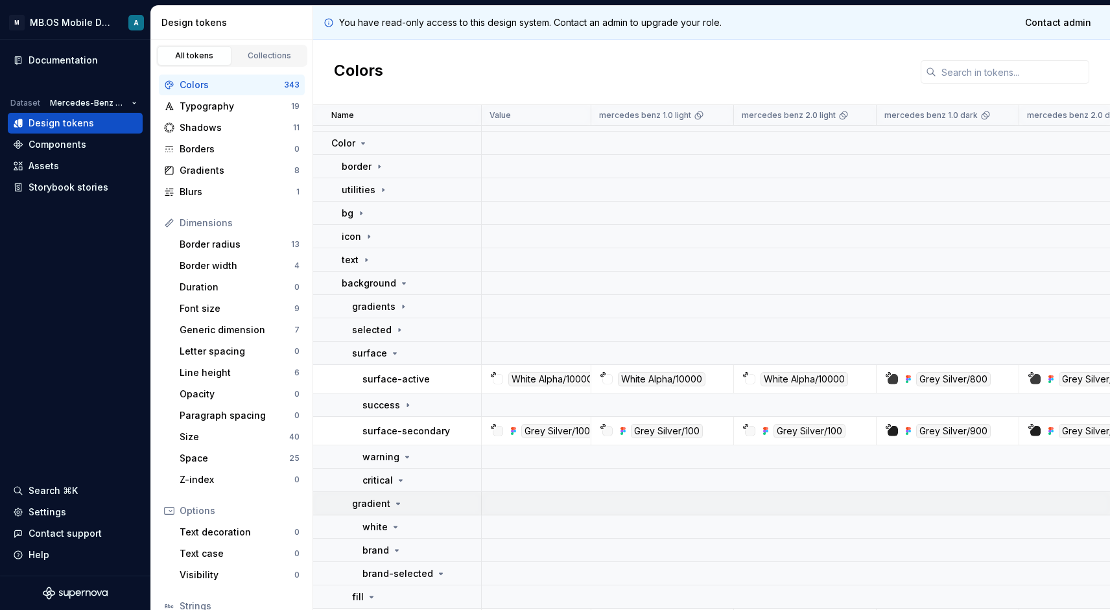
scroll to position [428, 0]
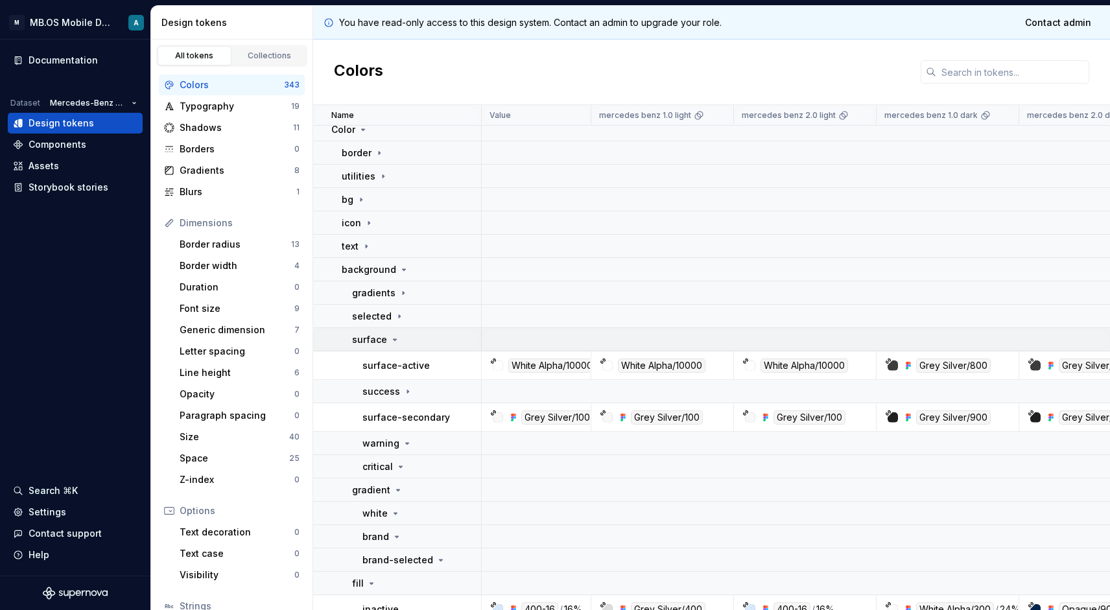
click at [374, 344] on p "surface" at bounding box center [369, 339] width 35 height 13
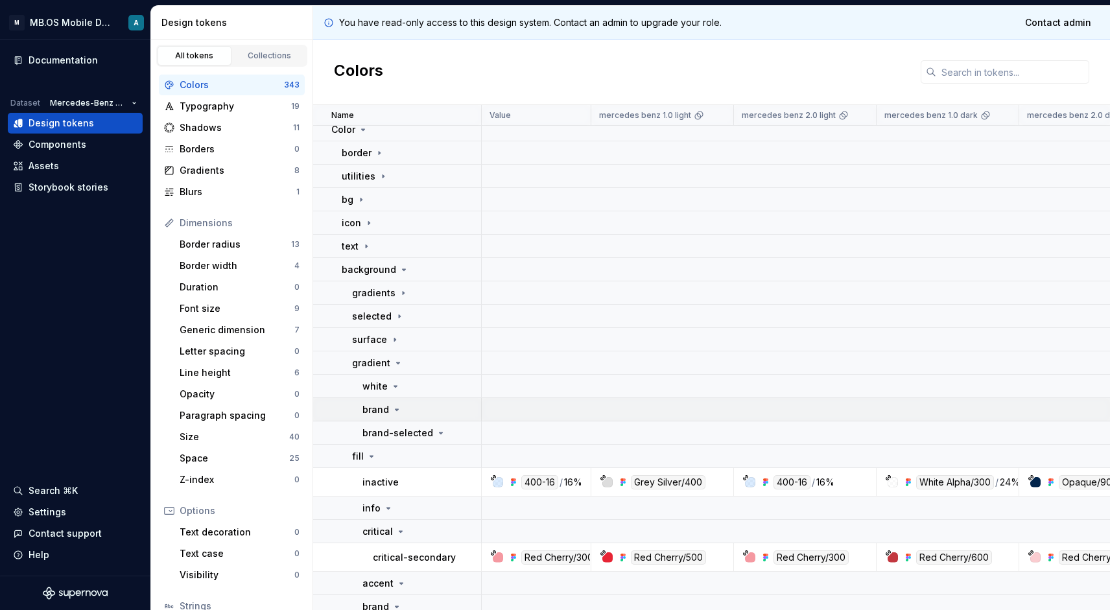
click at [400, 417] on td "brand" at bounding box center [397, 409] width 169 height 23
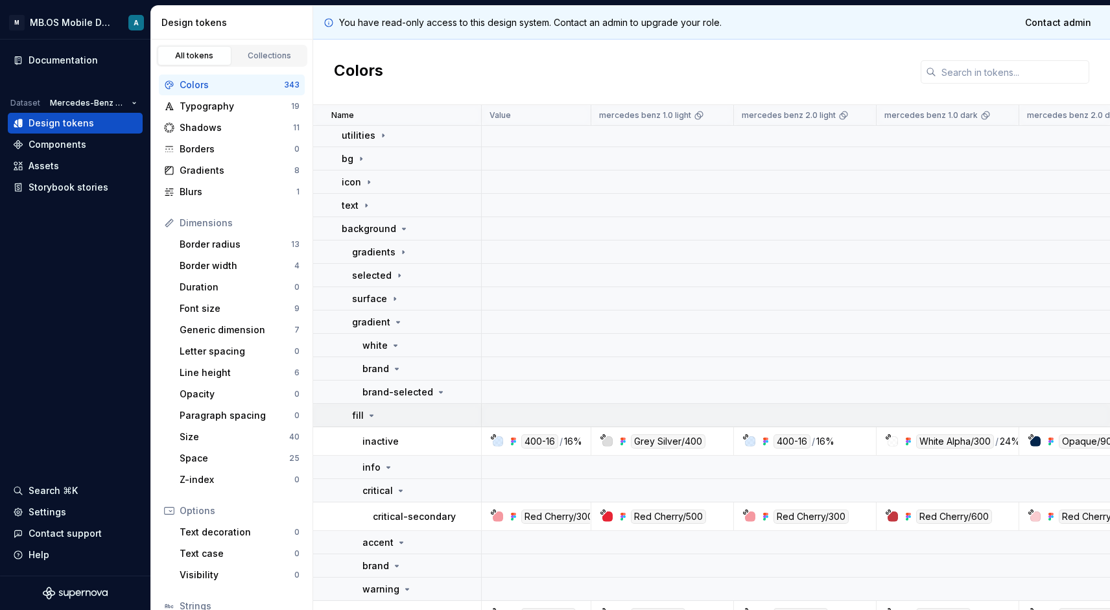
scroll to position [483, 0]
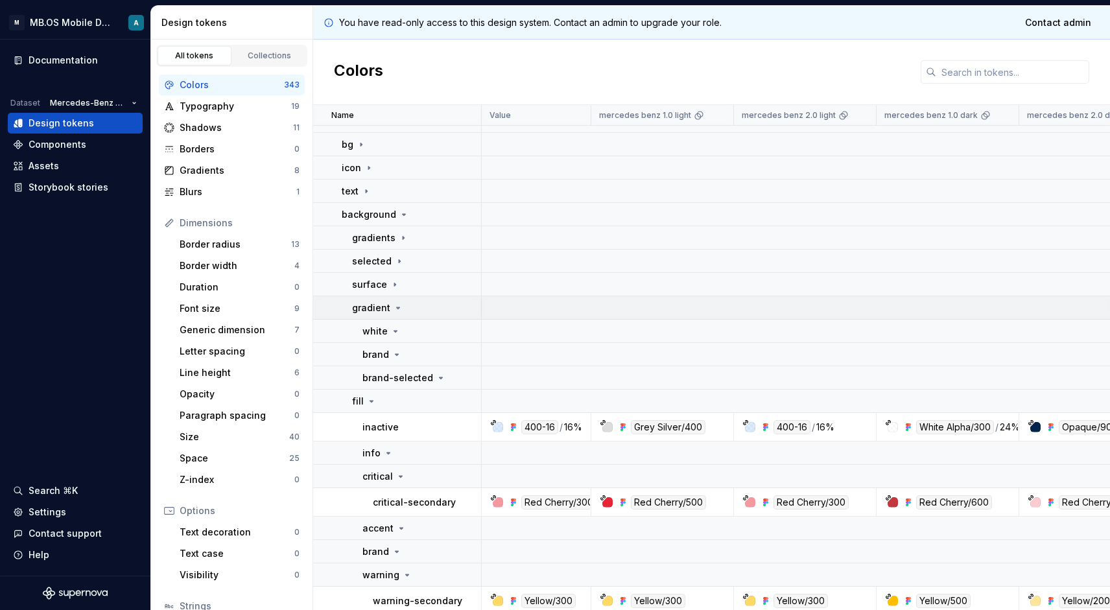
click at [385, 304] on p "gradient" at bounding box center [371, 308] width 38 height 13
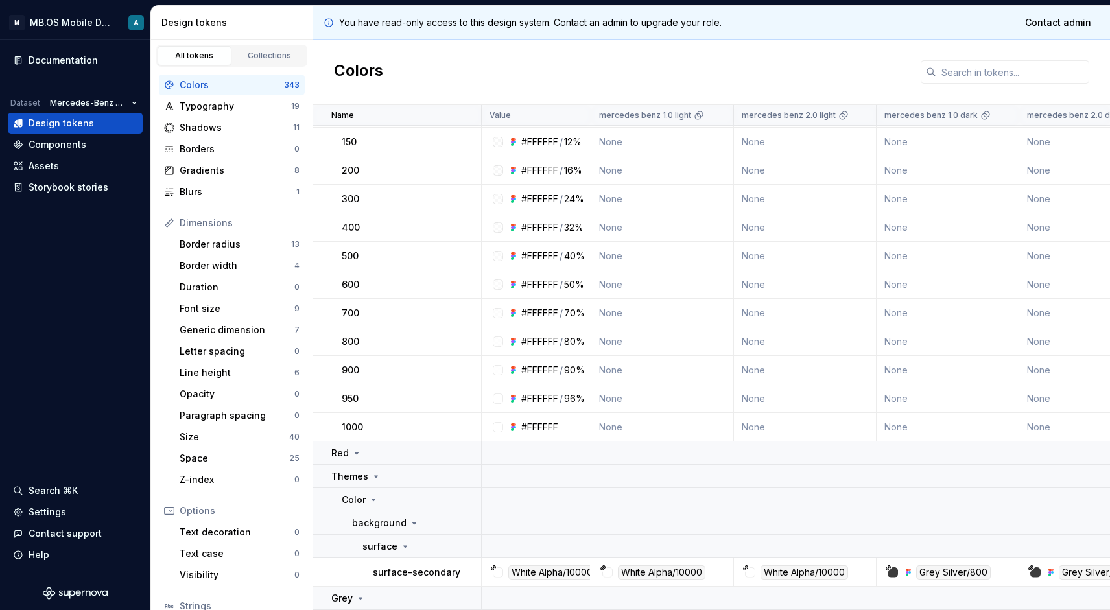
scroll to position [1503, 0]
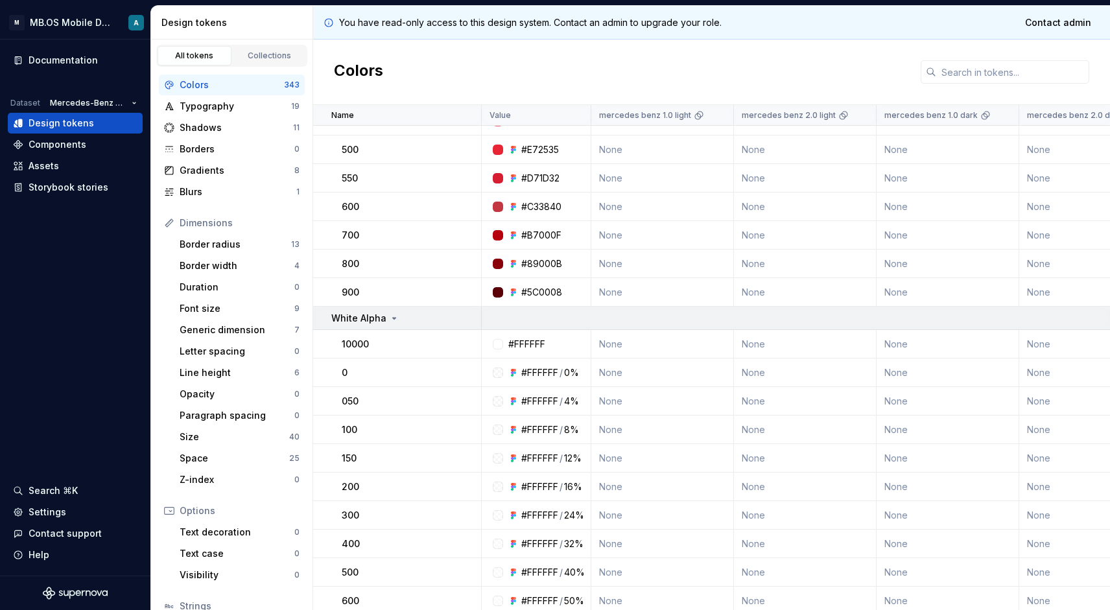
click at [376, 322] on p "White Alpha" at bounding box center [358, 318] width 55 height 13
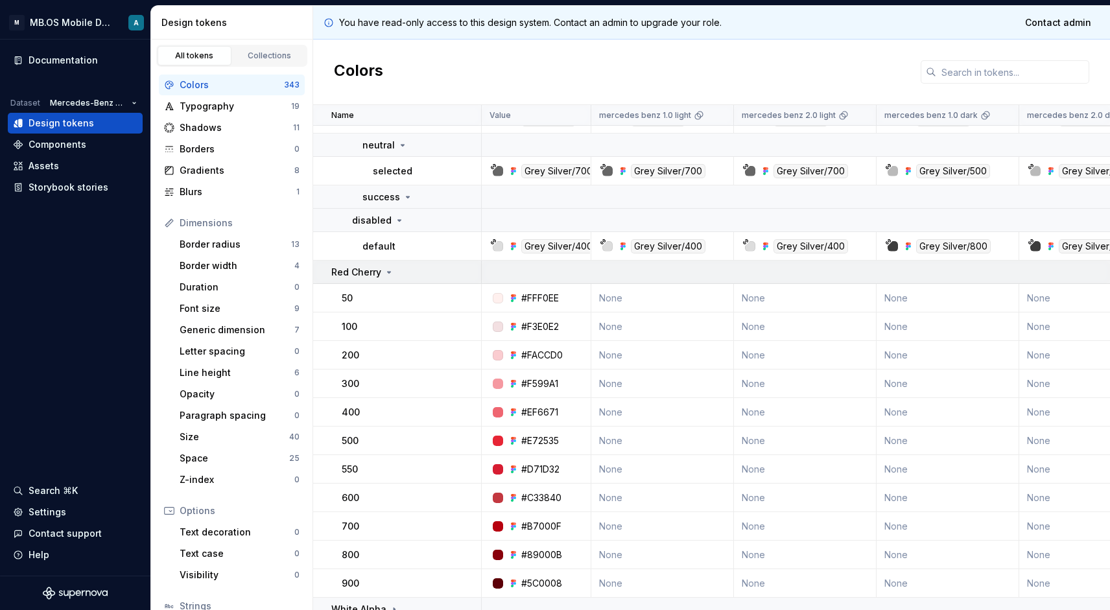
click at [374, 267] on p "Red Cherry" at bounding box center [356, 272] width 50 height 13
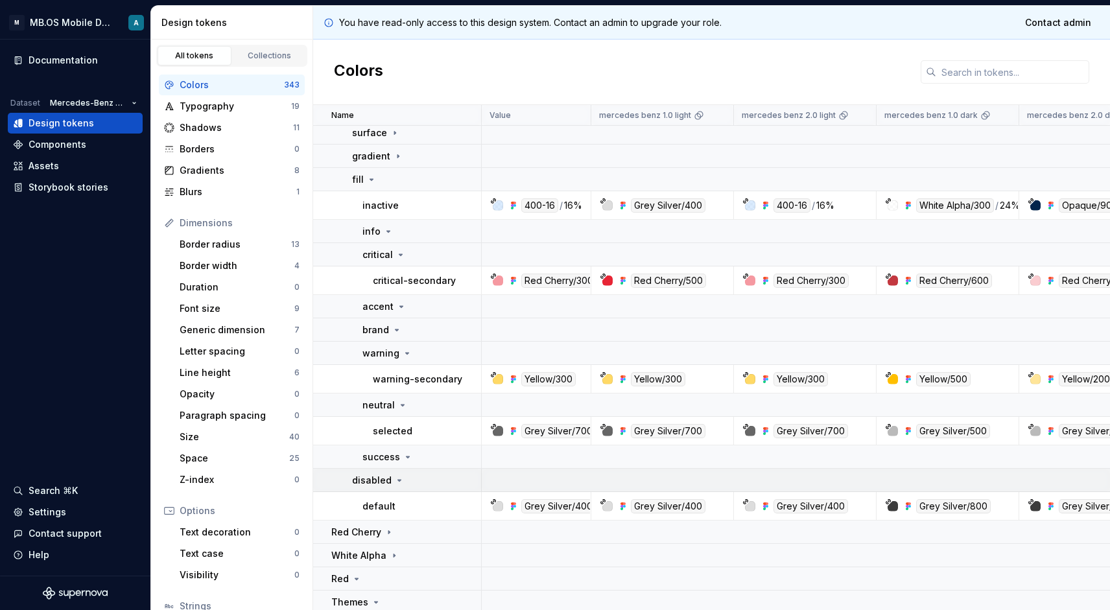
scroll to position [641, 0]
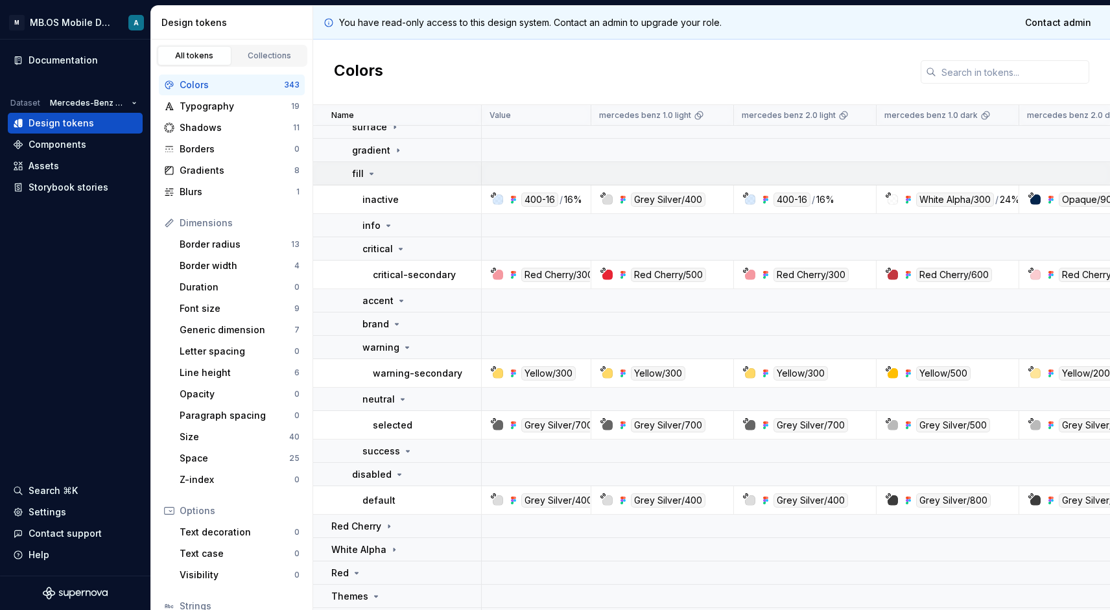
click at [362, 173] on p "fill" at bounding box center [358, 173] width 12 height 13
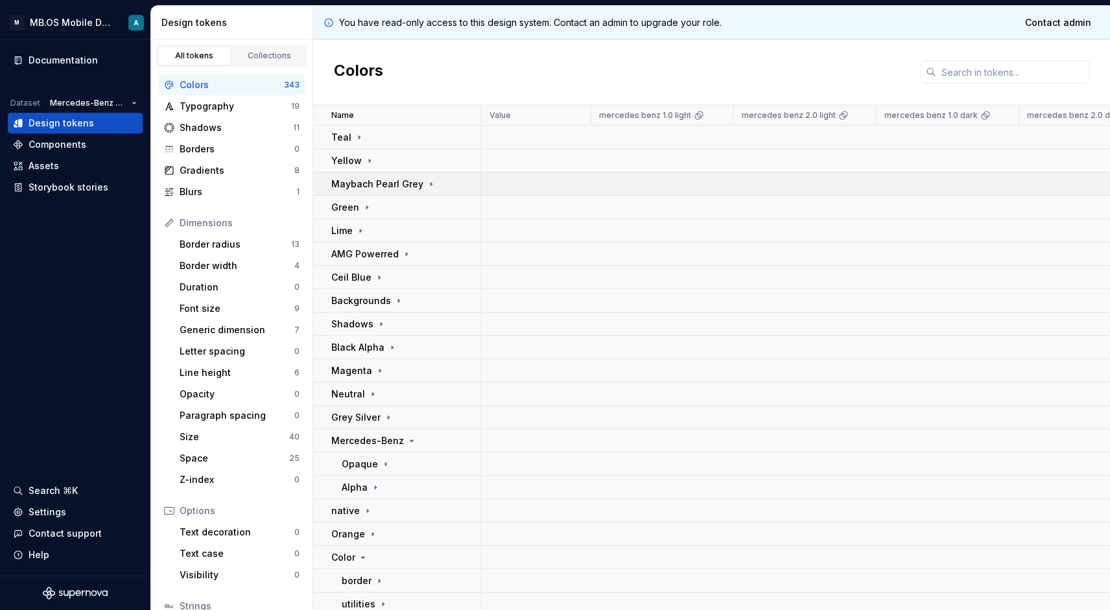
scroll to position [0, 0]
click at [973, 66] on input "text" at bounding box center [1012, 71] width 153 height 23
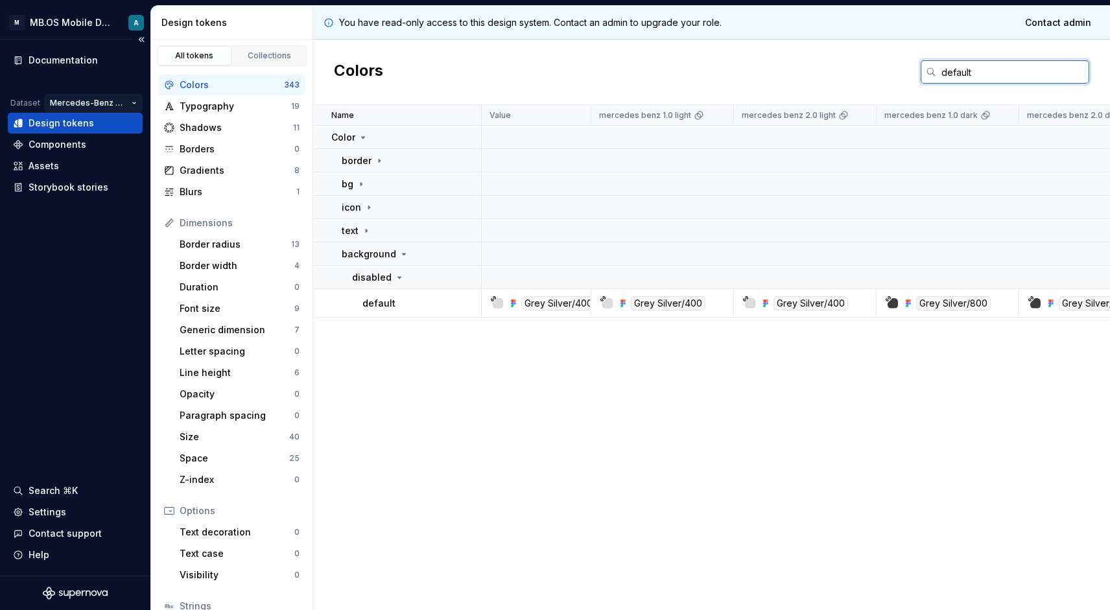
type input "default"
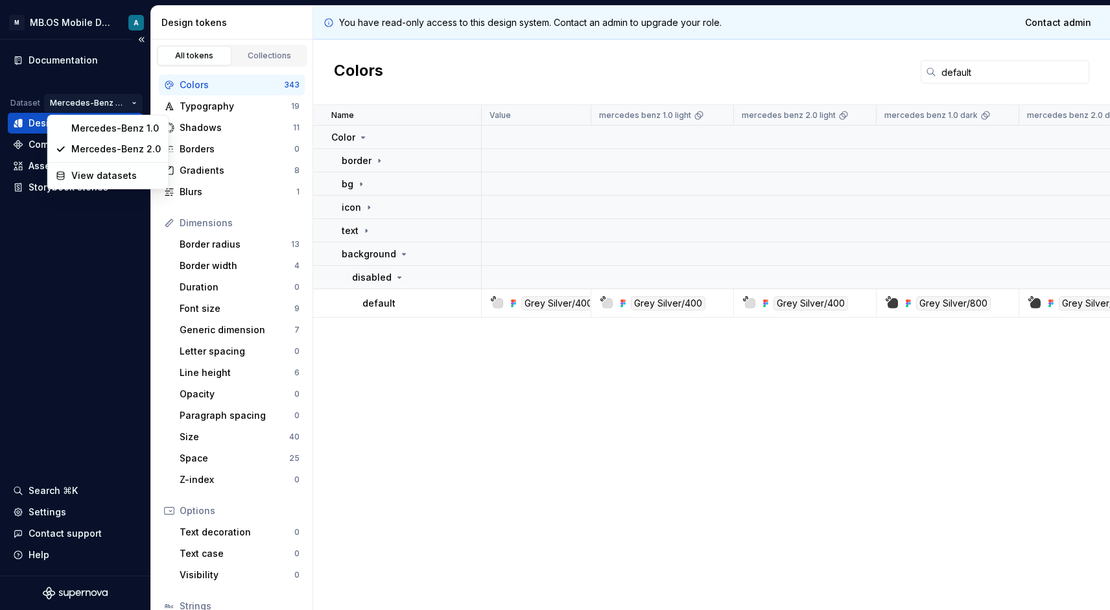
click at [95, 102] on html "M MB.OS Mobile Design System A Documentation Dataset Mercedes-Benz 2.0 Design t…" at bounding box center [555, 305] width 1110 height 610
click at [108, 130] on div "Mercedes-Benz 1.0" at bounding box center [115, 128] width 89 height 13
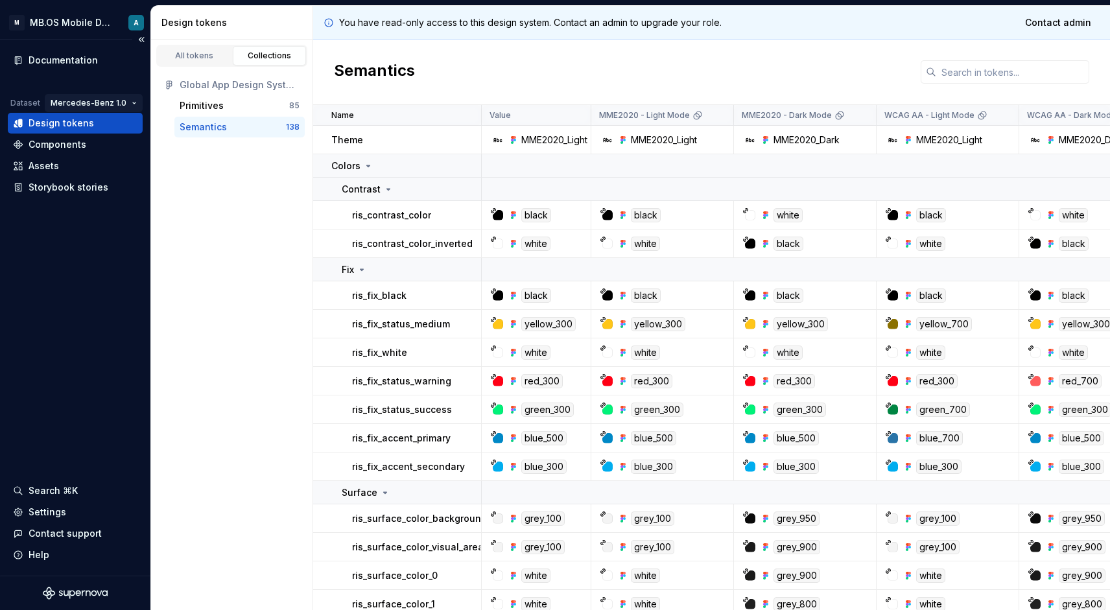
click at [113, 101] on html "M MB.OS Mobile Design System A Documentation Dataset Mercedes-Benz 1.0 Design t…" at bounding box center [555, 305] width 1110 height 610
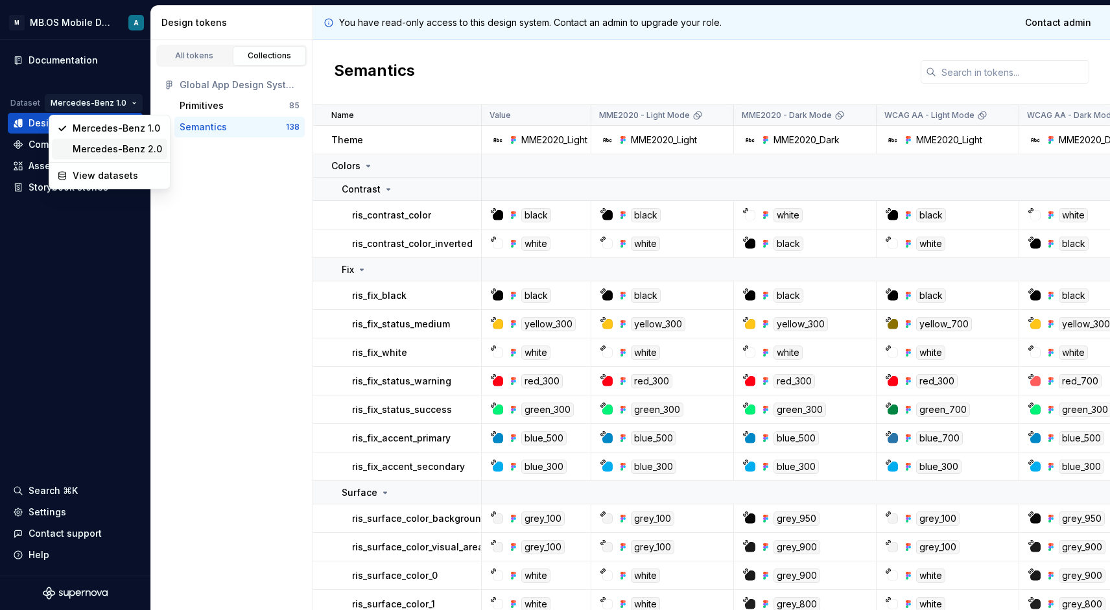
click at [110, 144] on div "Mercedes-Benz 2.0" at bounding box center [117, 149] width 89 height 13
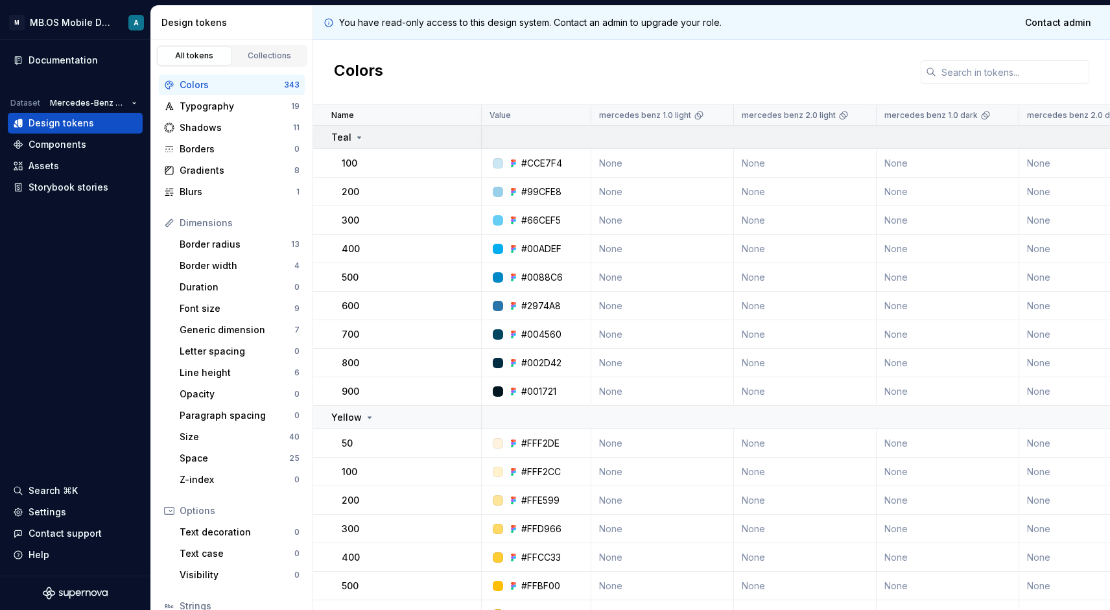
click at [372, 139] on div "Teal" at bounding box center [405, 137] width 149 height 13
